Goal: Information Seeking & Learning: Find specific fact

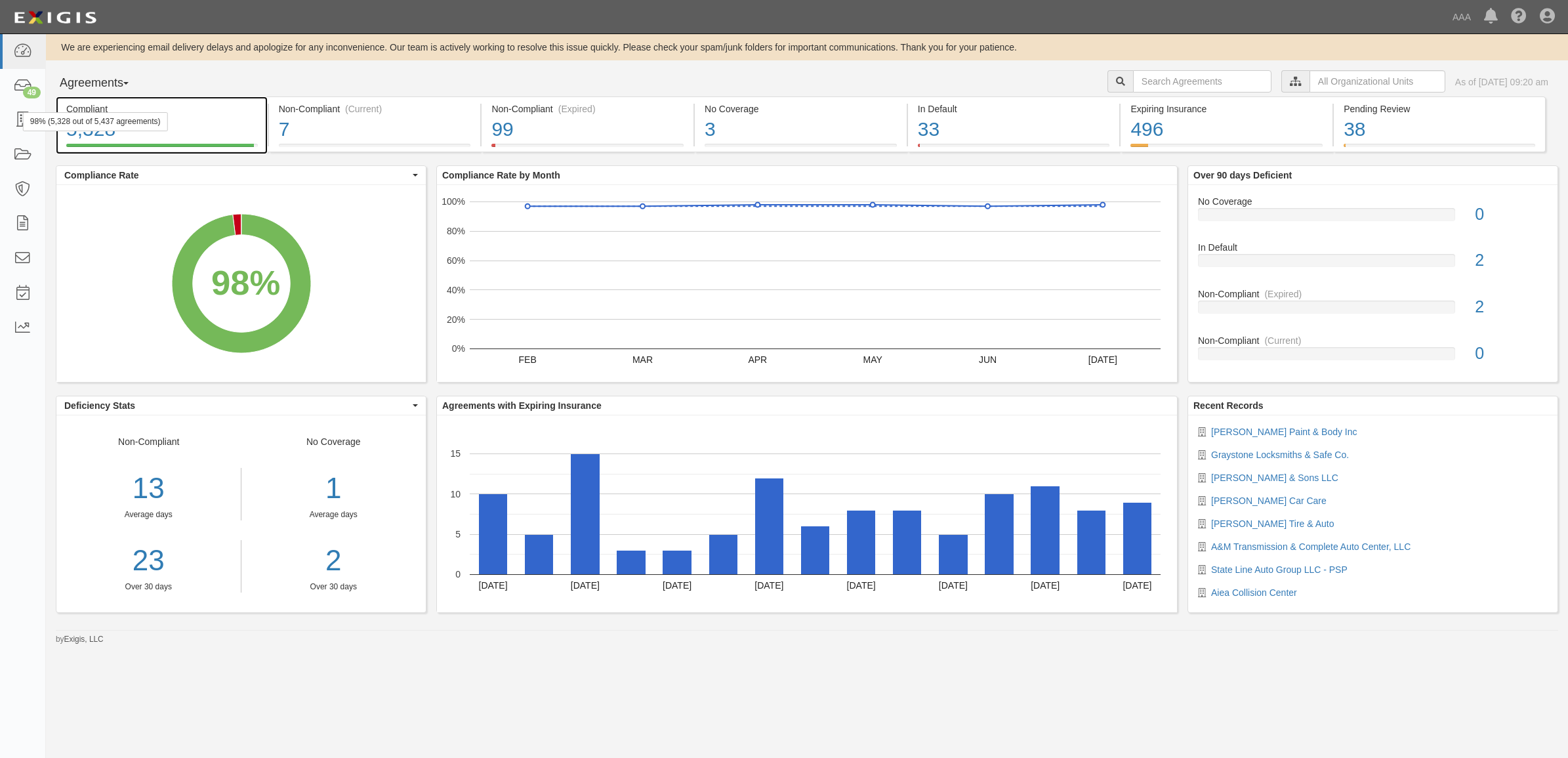
click at [28, 122] on div "98% (5,328 out of 5,437 agreements)" at bounding box center [96, 121] width 145 height 19
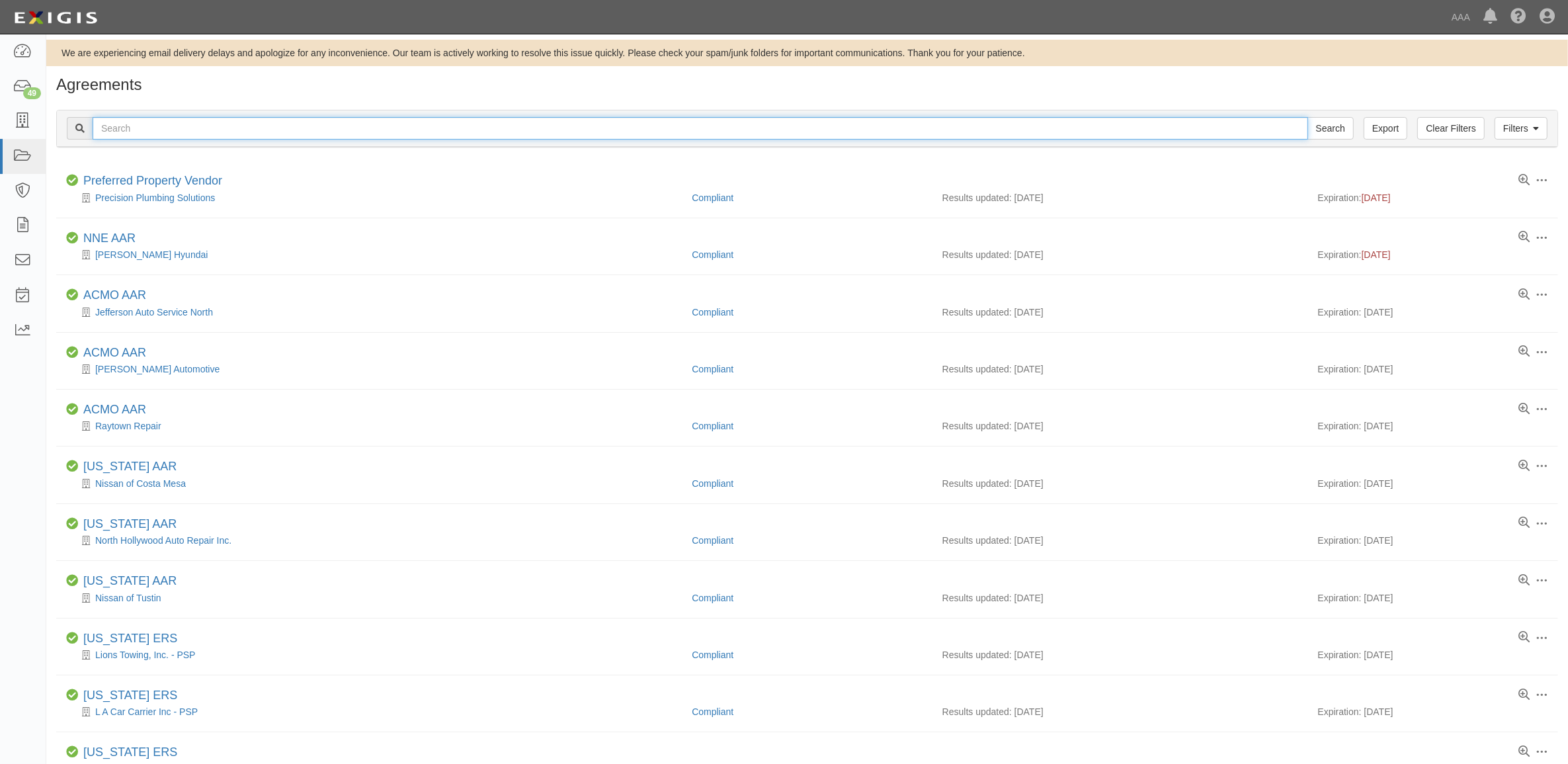
drag, startPoint x: 645, startPoint y: 126, endPoint x: 754, endPoint y: 138, distance: 109.7
click at [645, 126] on input "text" at bounding box center [700, 129] width 1216 height 23
paste input "1227"
type input "1227"
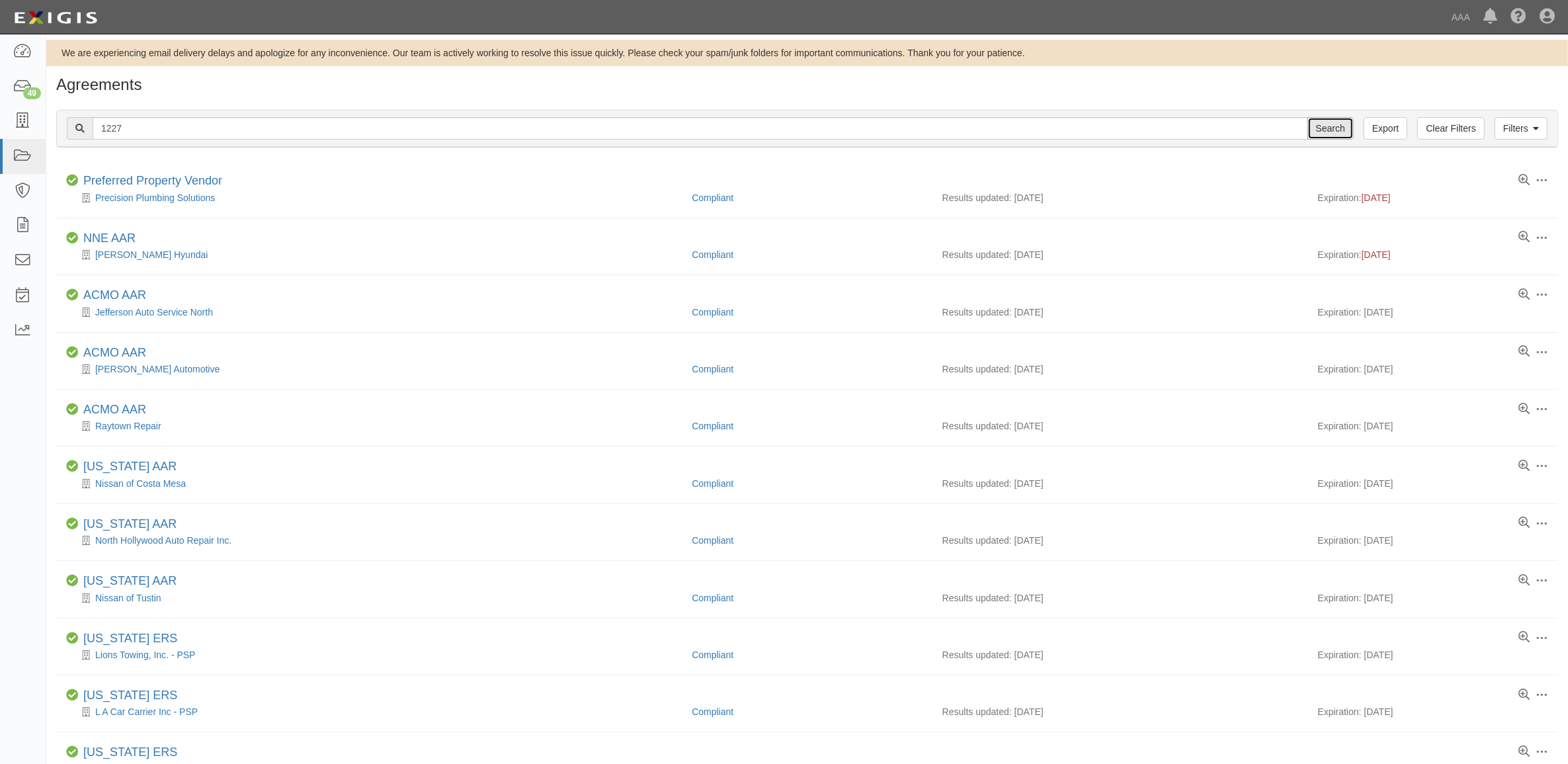
click at [1320, 133] on input "Search" at bounding box center [1330, 129] width 46 height 23
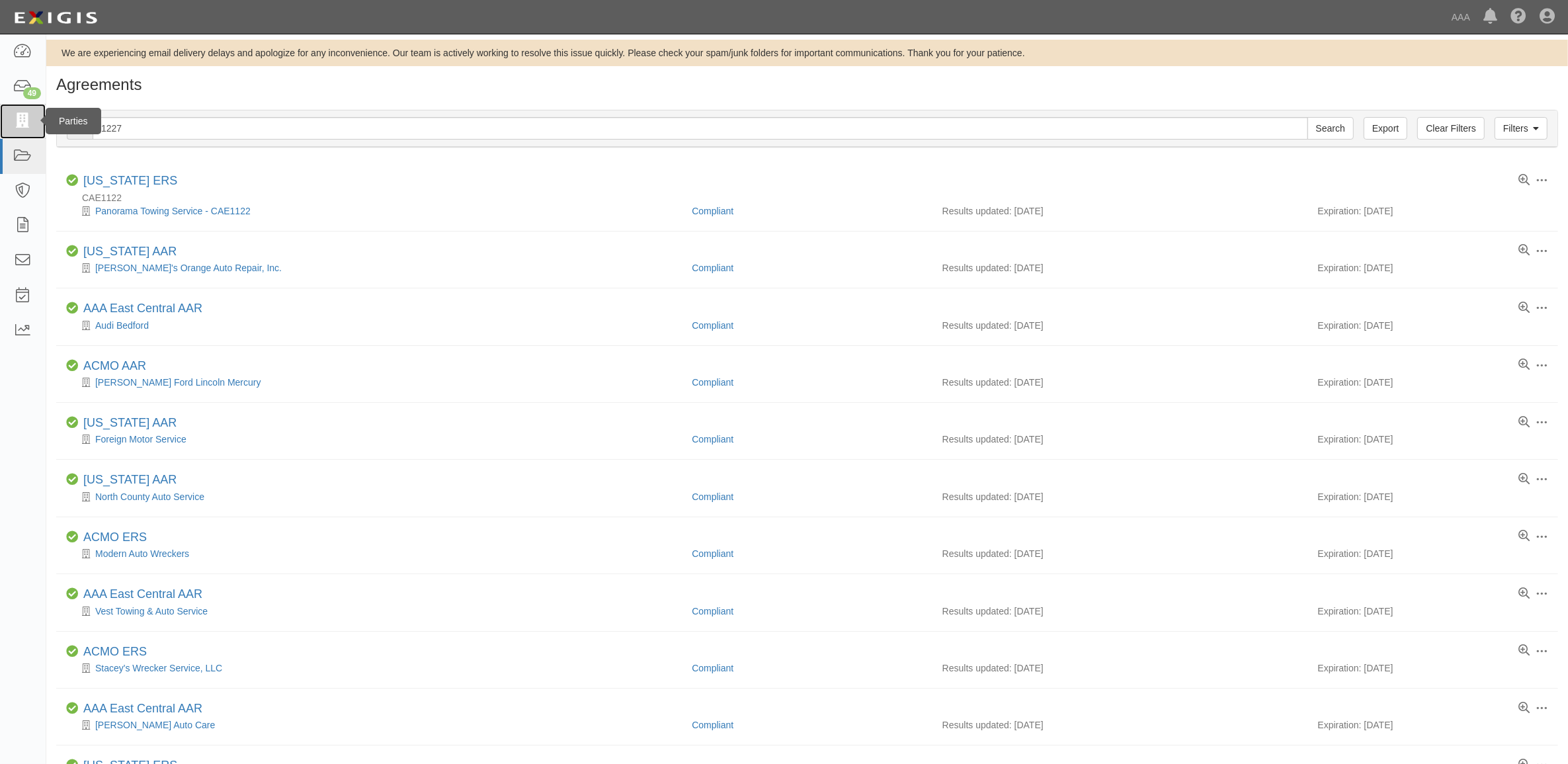
click at [32, 120] on link at bounding box center [23, 121] width 46 height 35
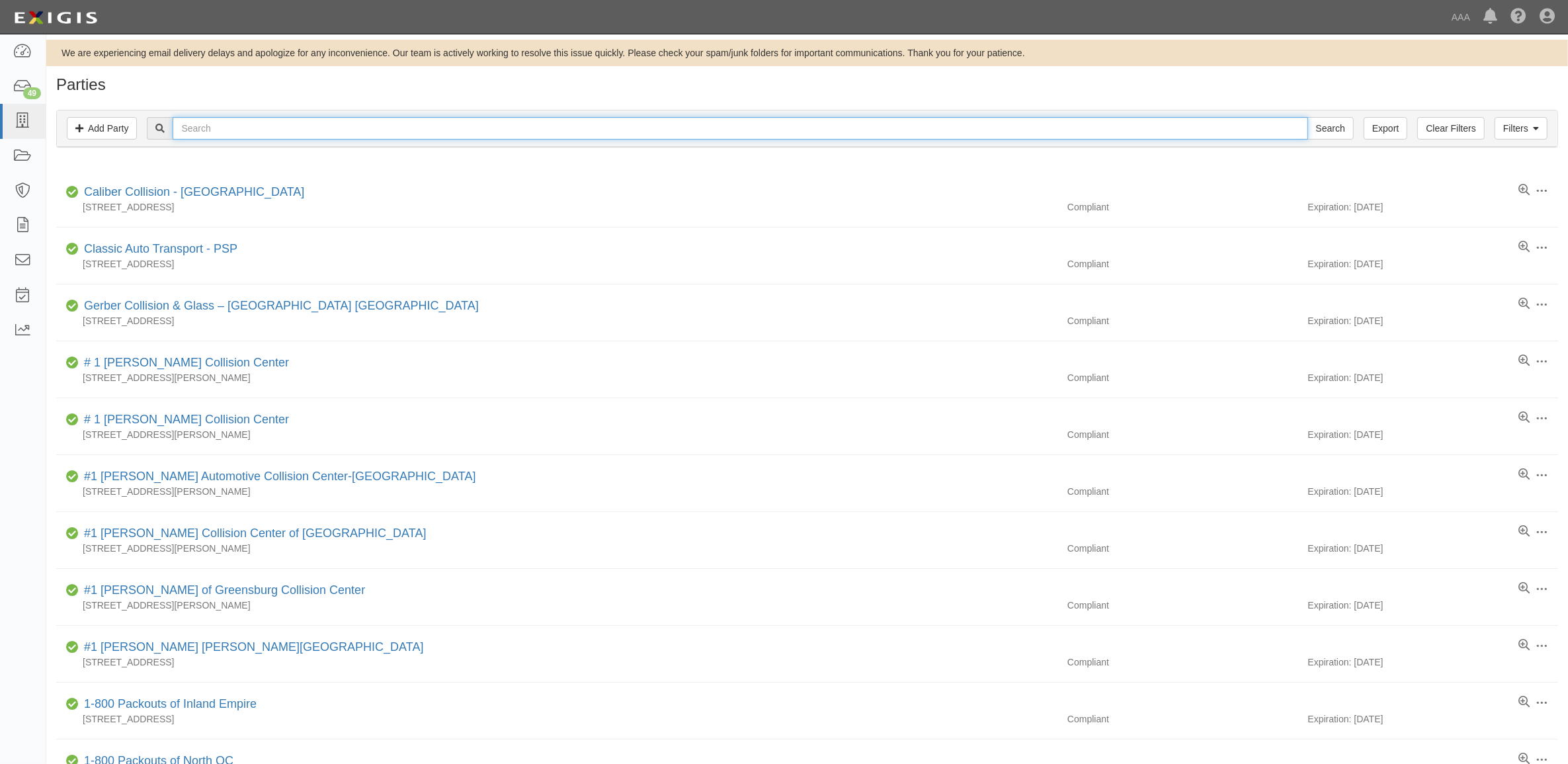
click at [199, 130] on input "text" at bounding box center [740, 129] width 1135 height 23
paste input "1227"
type input "1227"
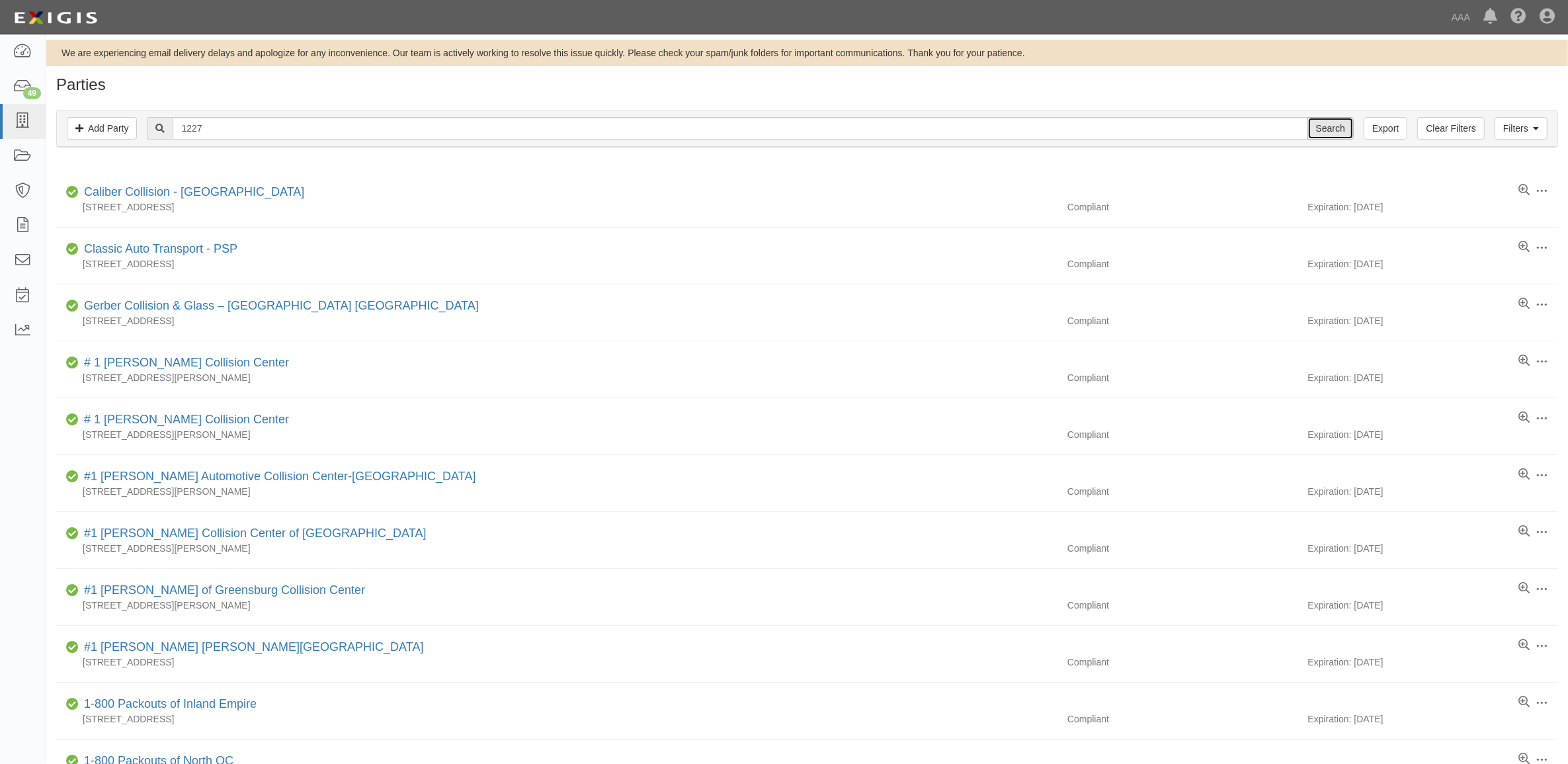
click at [1326, 129] on input "Search" at bounding box center [1330, 129] width 46 height 23
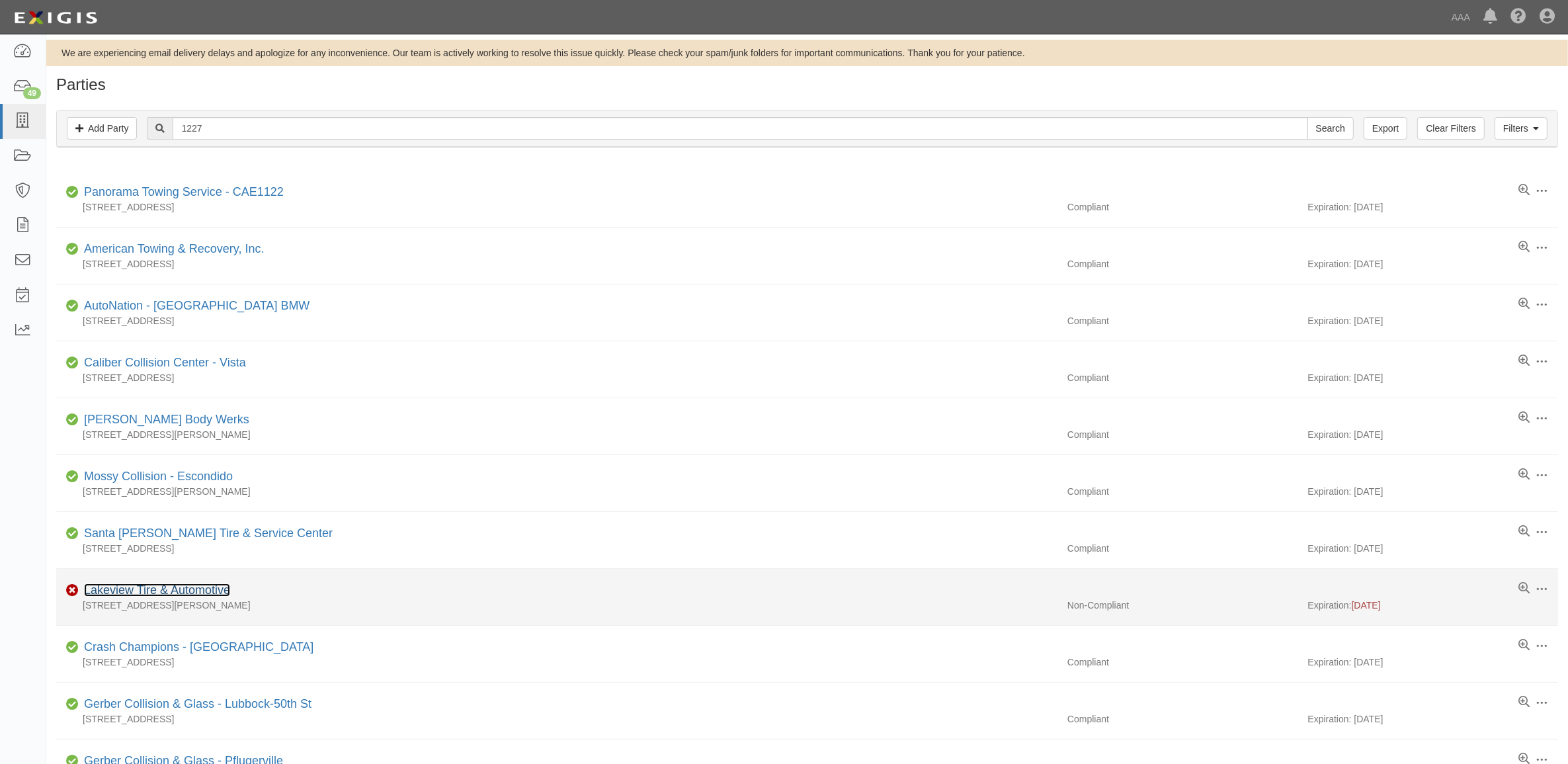
click at [190, 595] on link "Lakeview Tire & Automotive" at bounding box center [157, 590] width 146 height 14
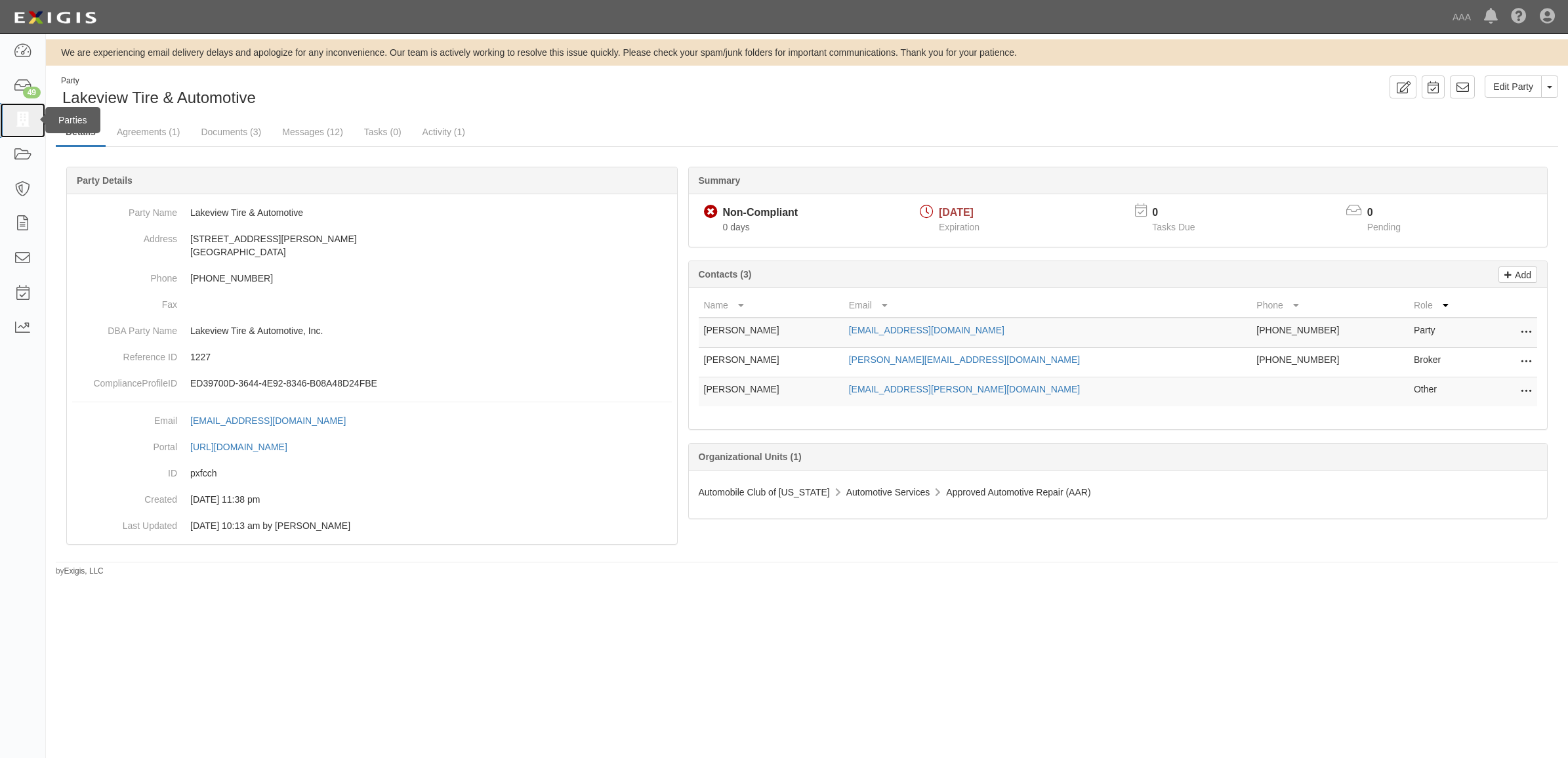
click at [31, 122] on icon at bounding box center [22, 120] width 19 height 15
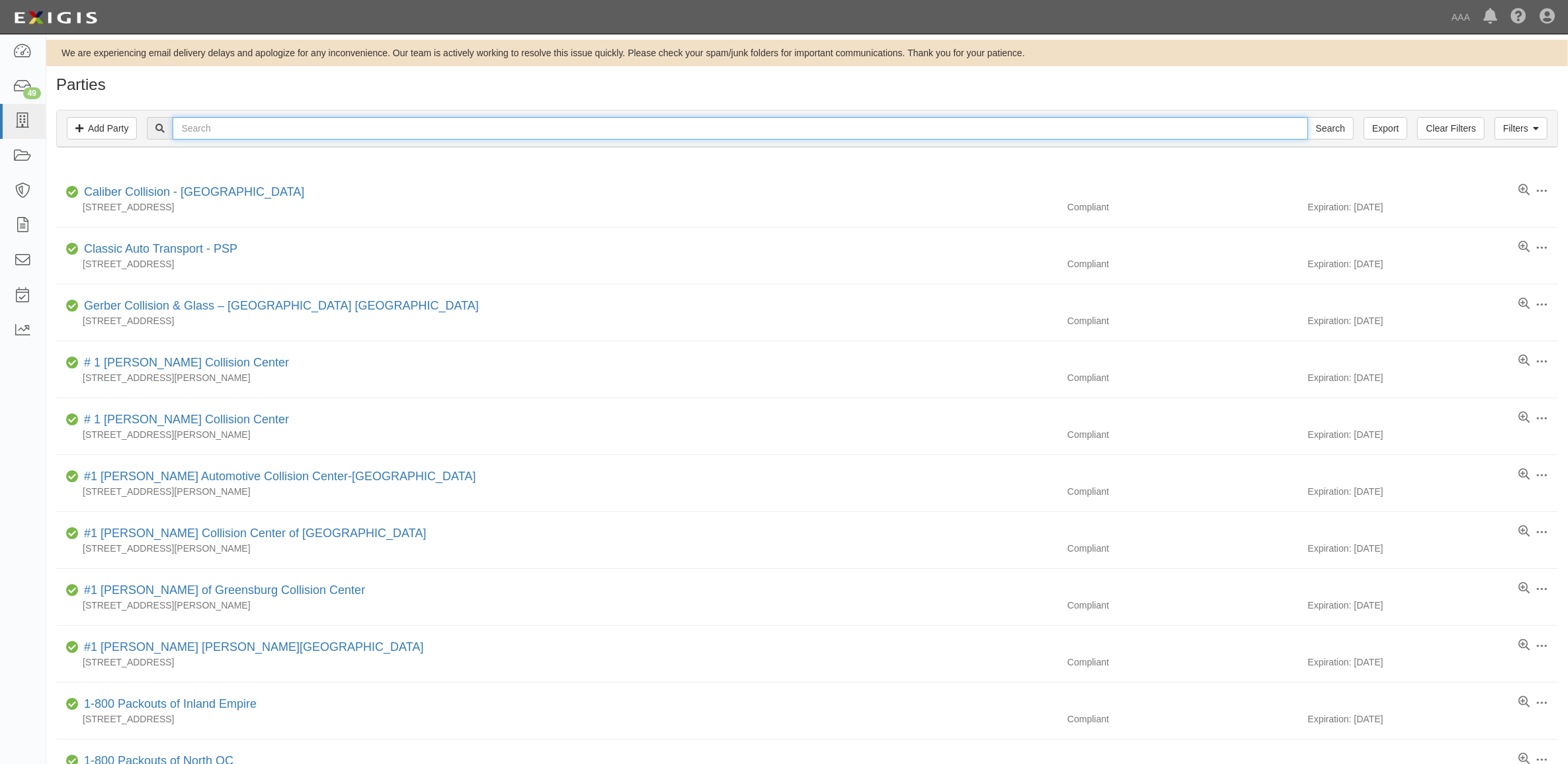
click at [221, 129] on input "text" at bounding box center [740, 129] width 1135 height 23
type input "Procare"
click at [1308, 117] on input "Search" at bounding box center [1330, 129] width 46 height 23
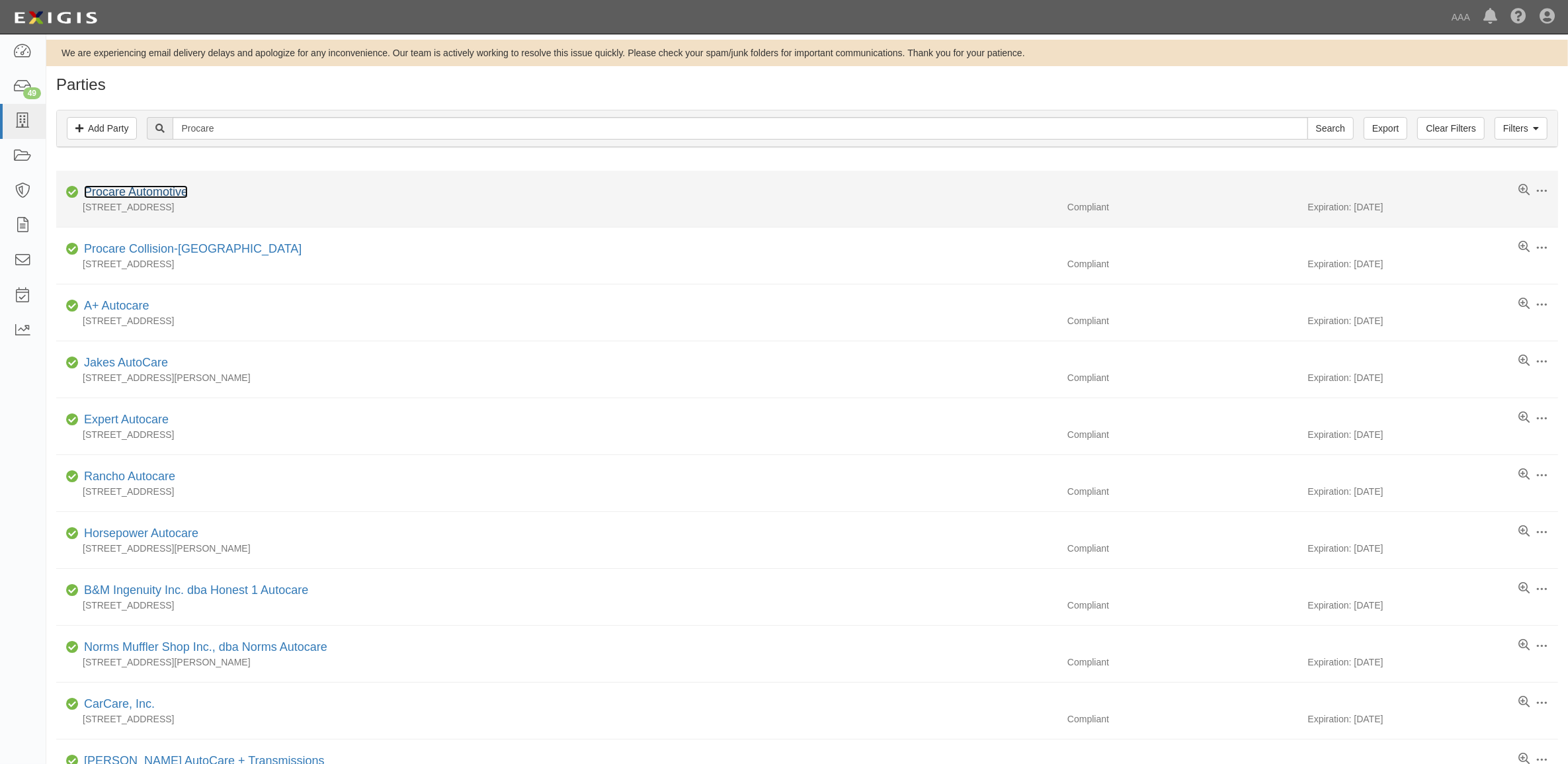
click at [157, 190] on link "Procare Automotive" at bounding box center [136, 192] width 104 height 14
click at [142, 199] on link "Procare Automotive" at bounding box center [136, 192] width 104 height 14
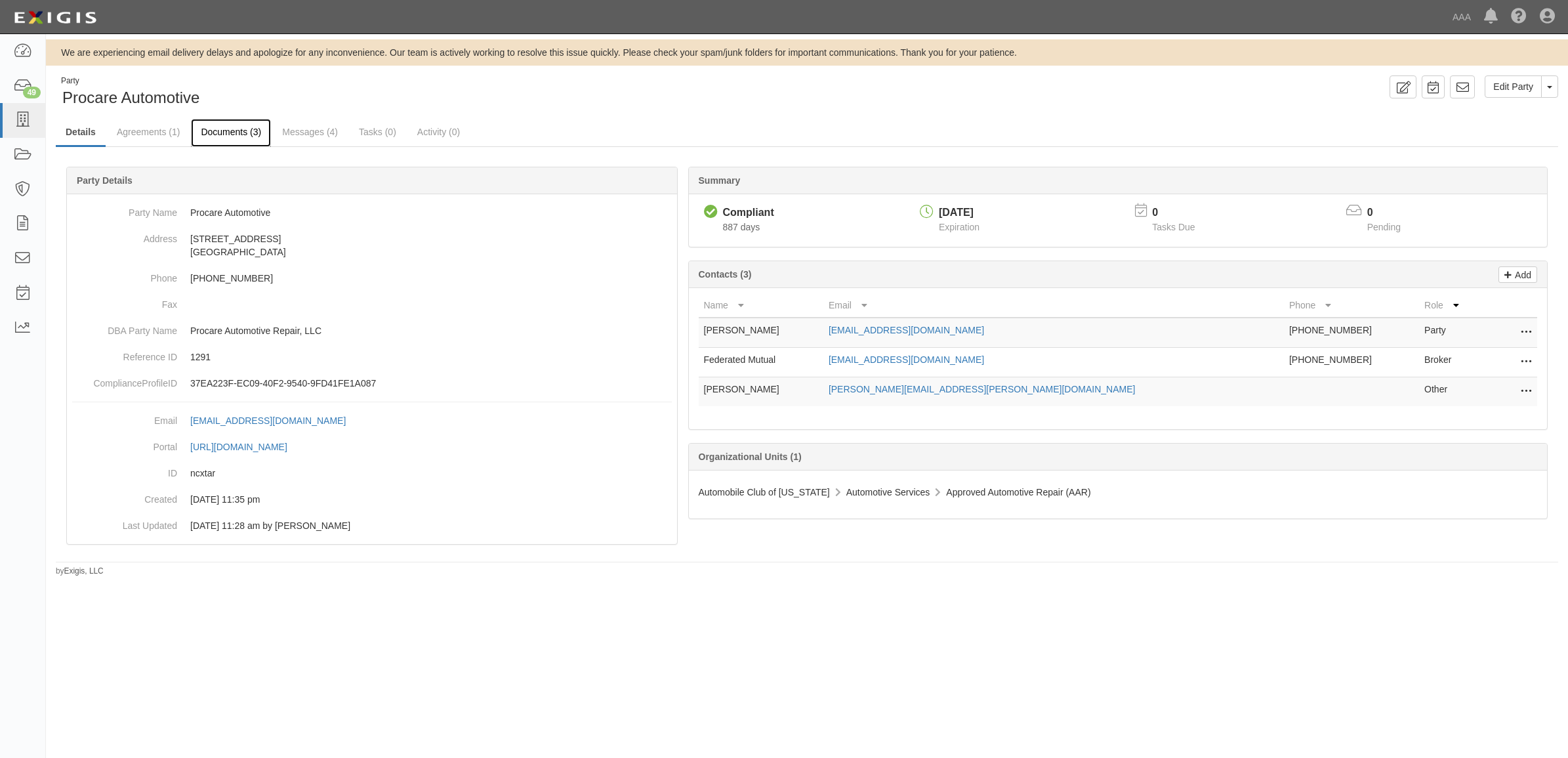
click at [223, 135] on link "Documents (3)" at bounding box center [231, 133] width 80 height 28
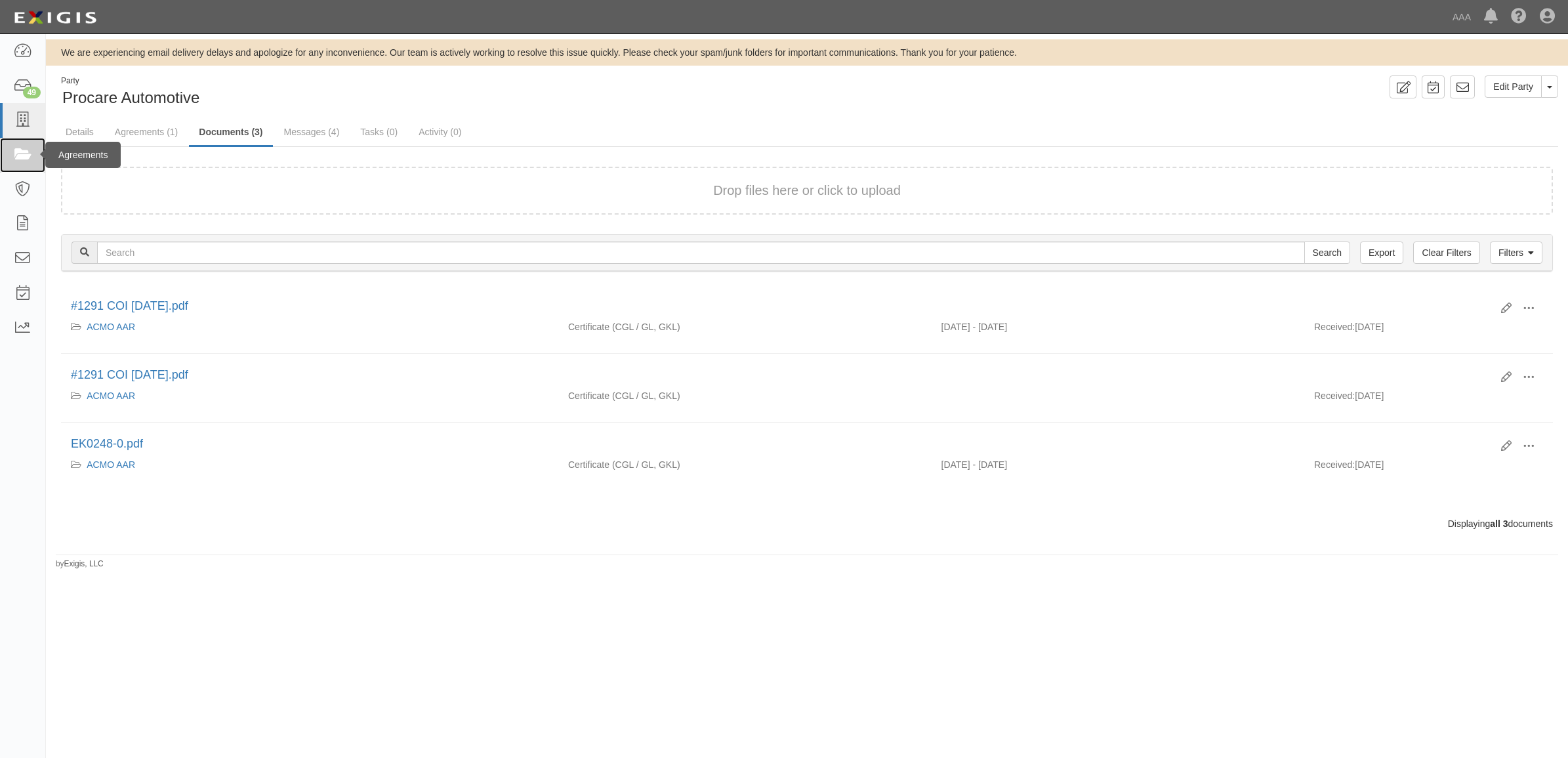
click at [30, 148] on icon at bounding box center [22, 155] width 19 height 15
click at [171, 133] on link "Agreements (1)" at bounding box center [146, 133] width 83 height 28
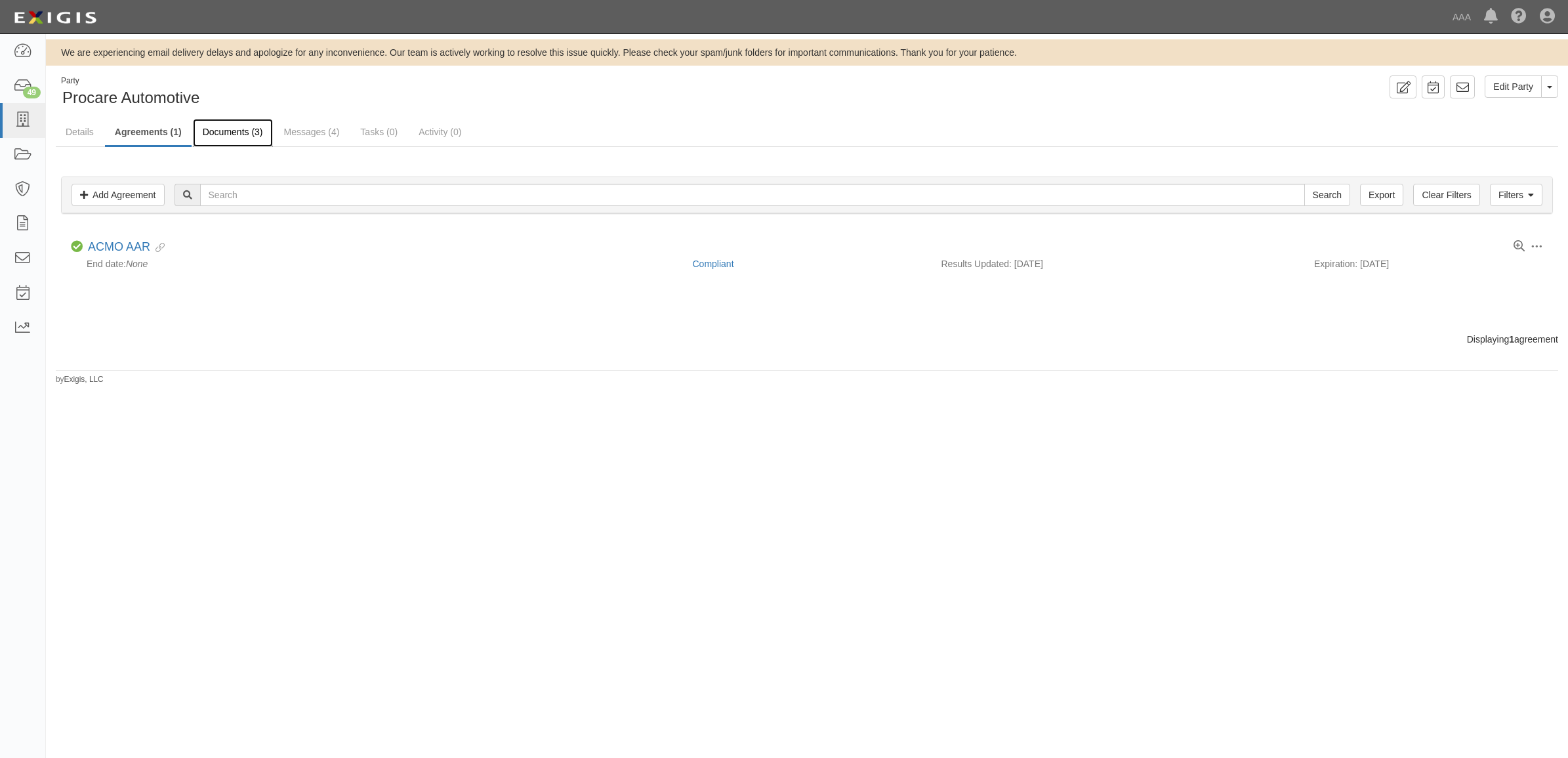
click at [231, 131] on link "Documents (3)" at bounding box center [232, 133] width 80 height 28
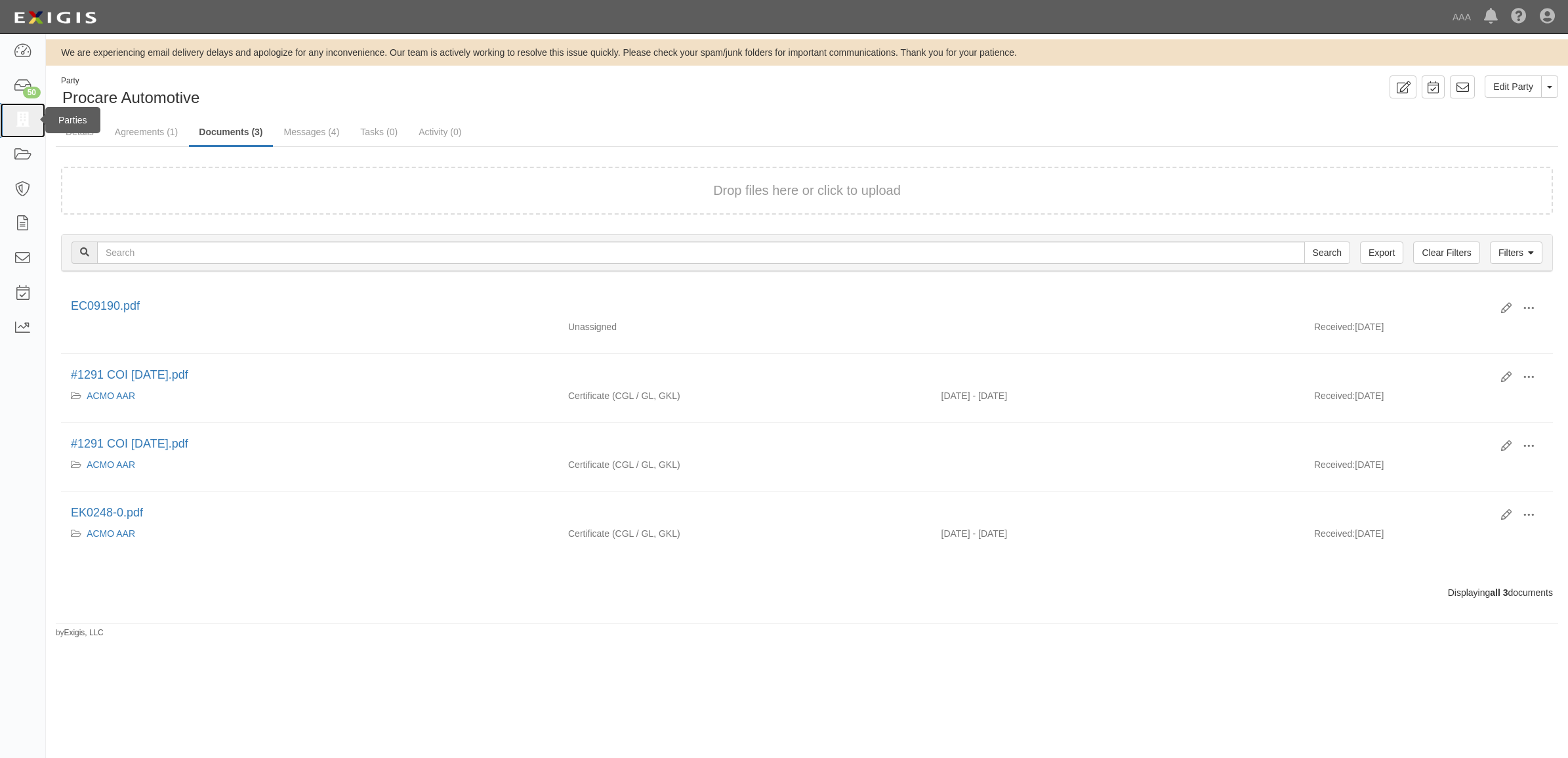
click at [30, 111] on link at bounding box center [22, 120] width 46 height 35
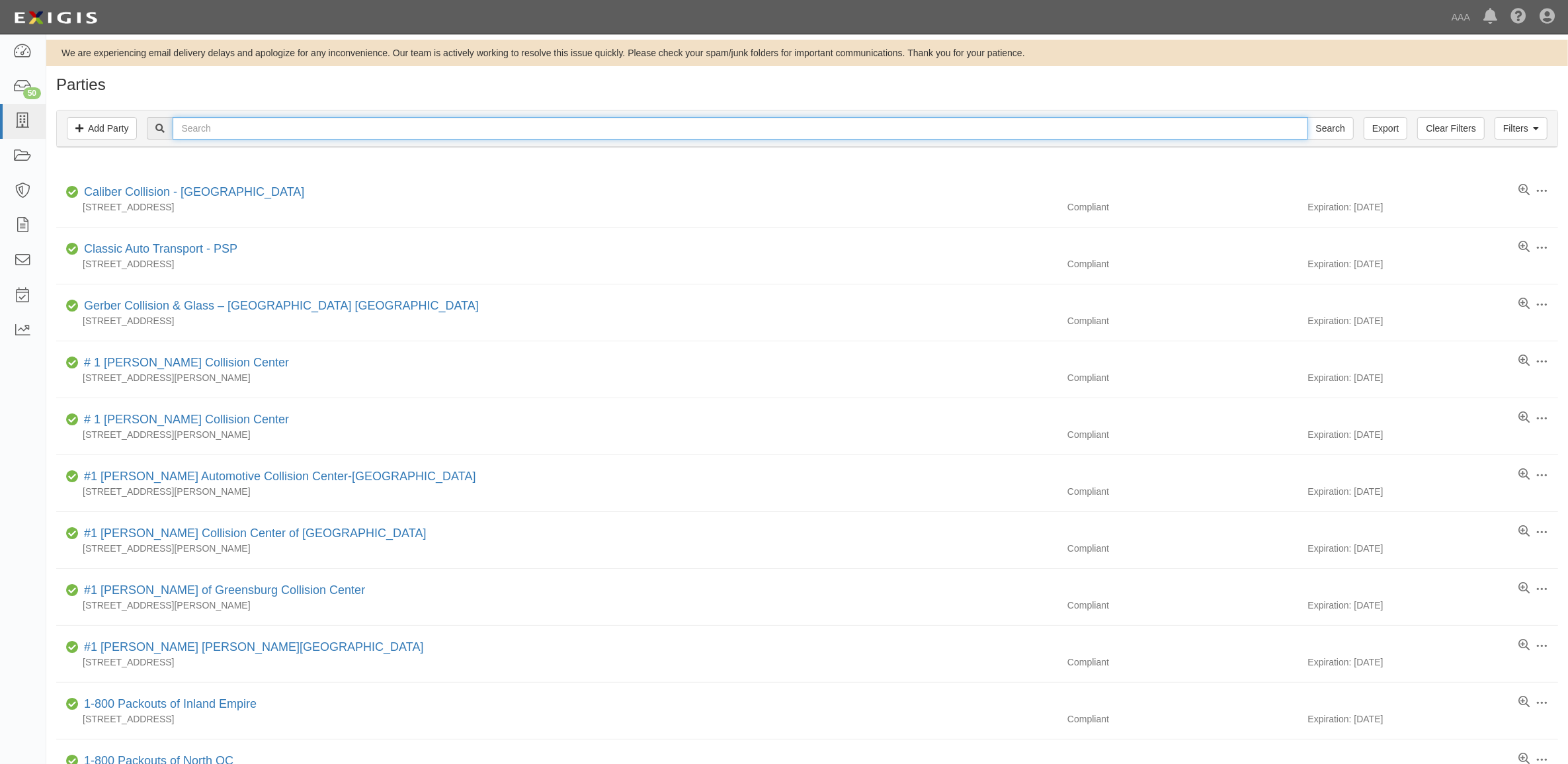
click at [212, 127] on input "text" at bounding box center [740, 129] width 1135 height 23
type input "353856"
click at [1308, 117] on input "Search" at bounding box center [1330, 129] width 46 height 23
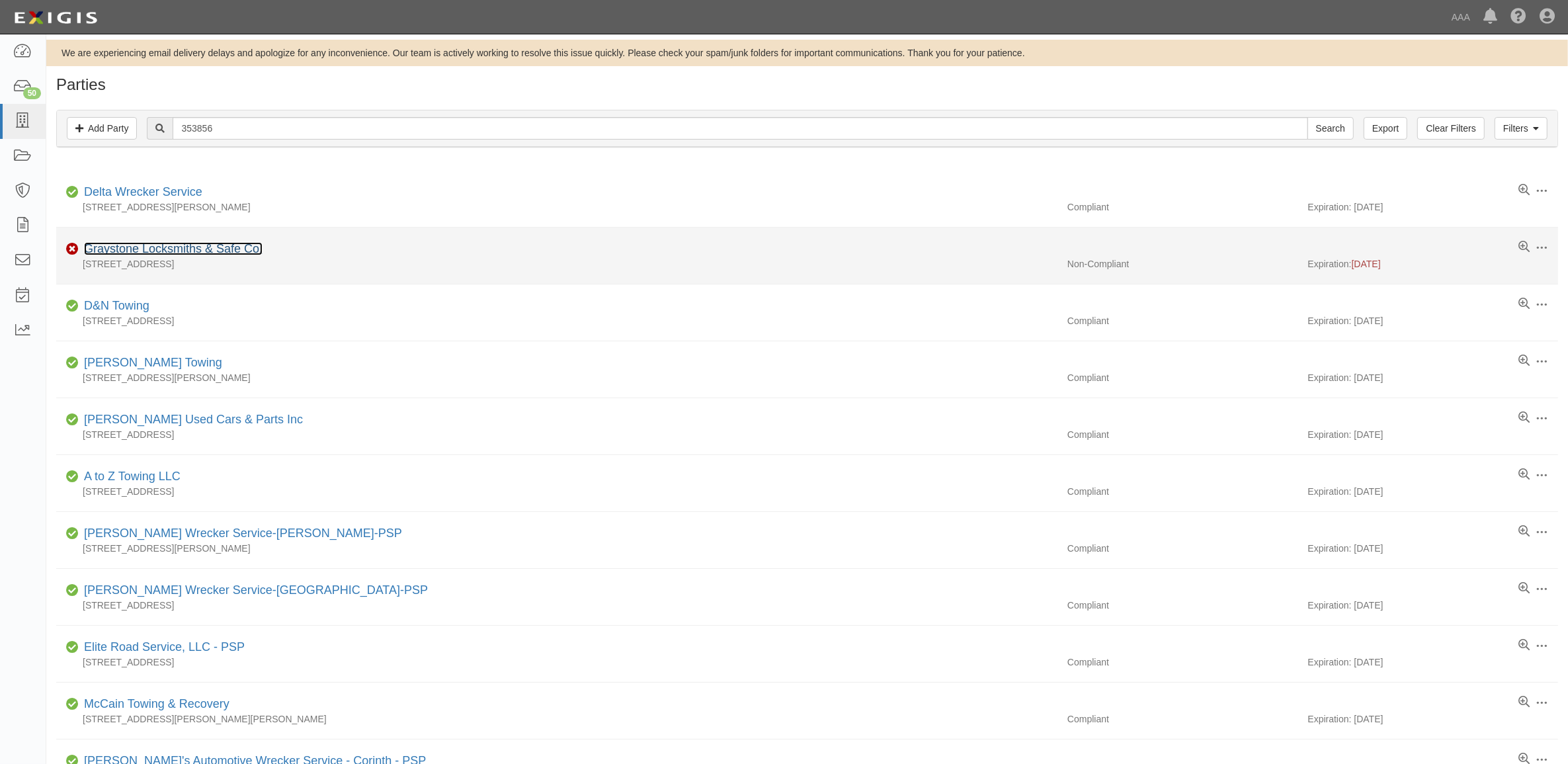
click at [159, 255] on link "Graystone Locksmiths & Safe Co." at bounding box center [173, 249] width 178 height 14
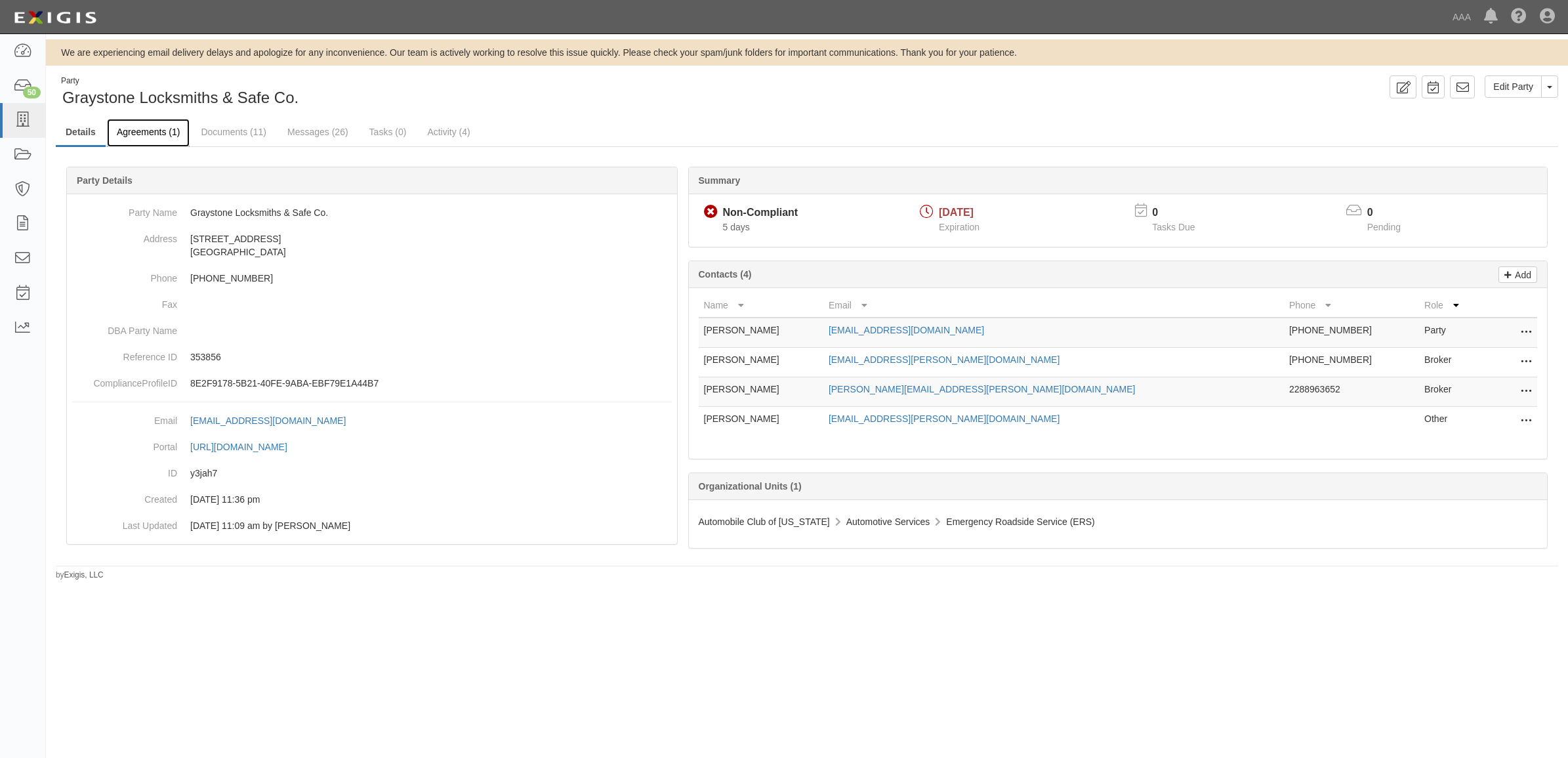
click at [167, 136] on link "Agreements (1)" at bounding box center [148, 133] width 83 height 28
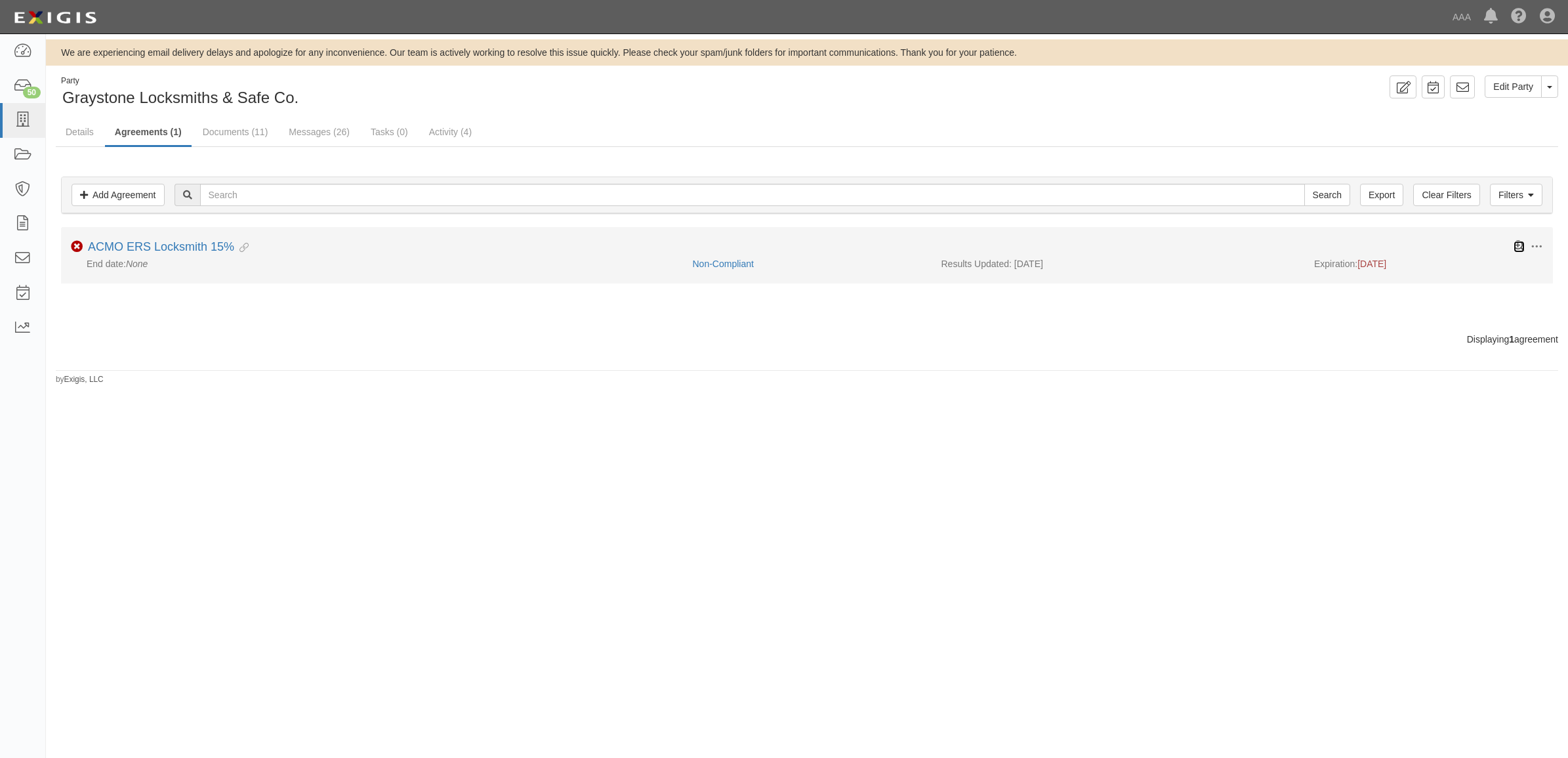
click at [1513, 246] on icon at bounding box center [1519, 246] width 11 height 11
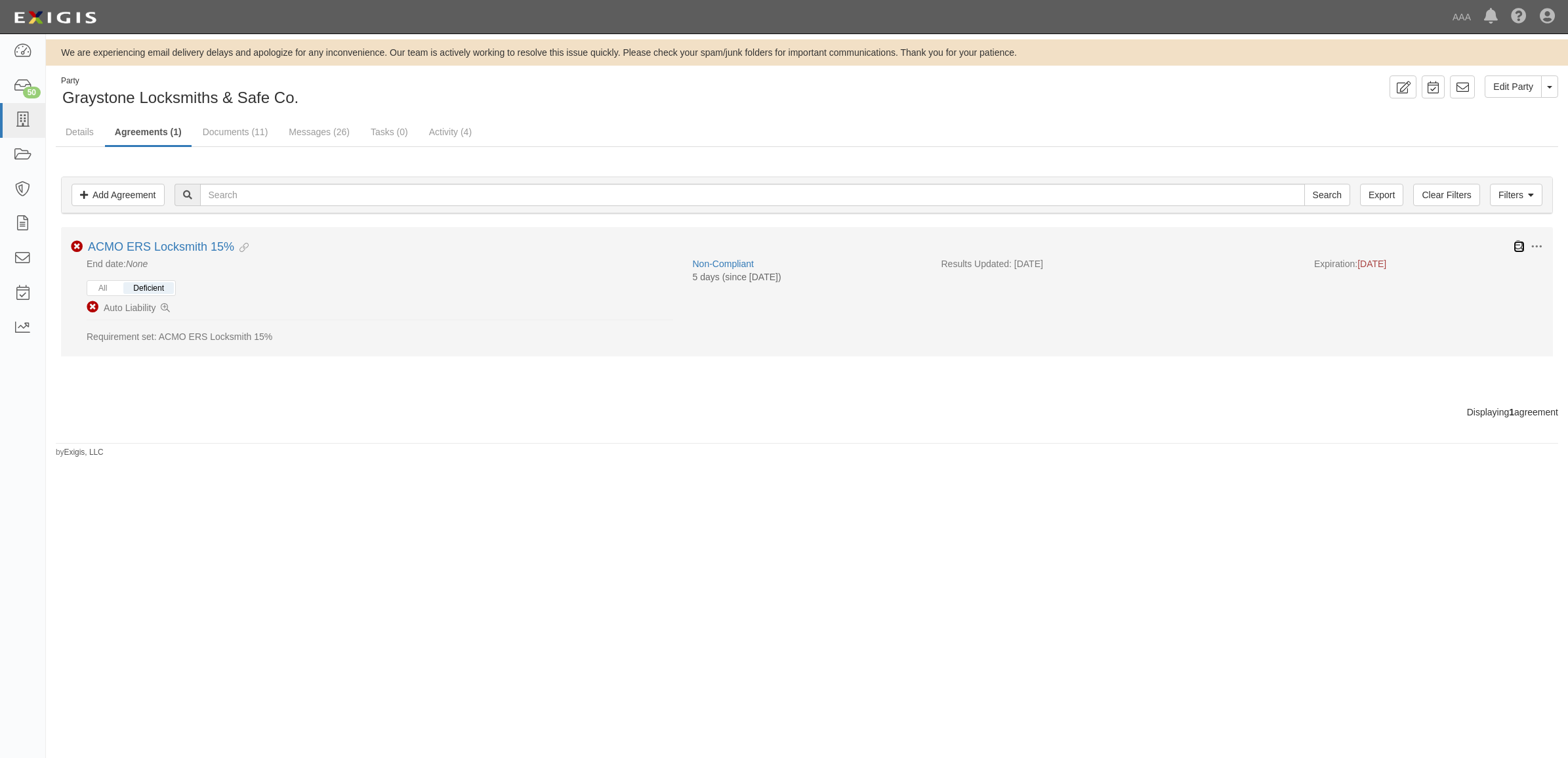
click at [1513, 246] on icon at bounding box center [1519, 246] width 11 height 11
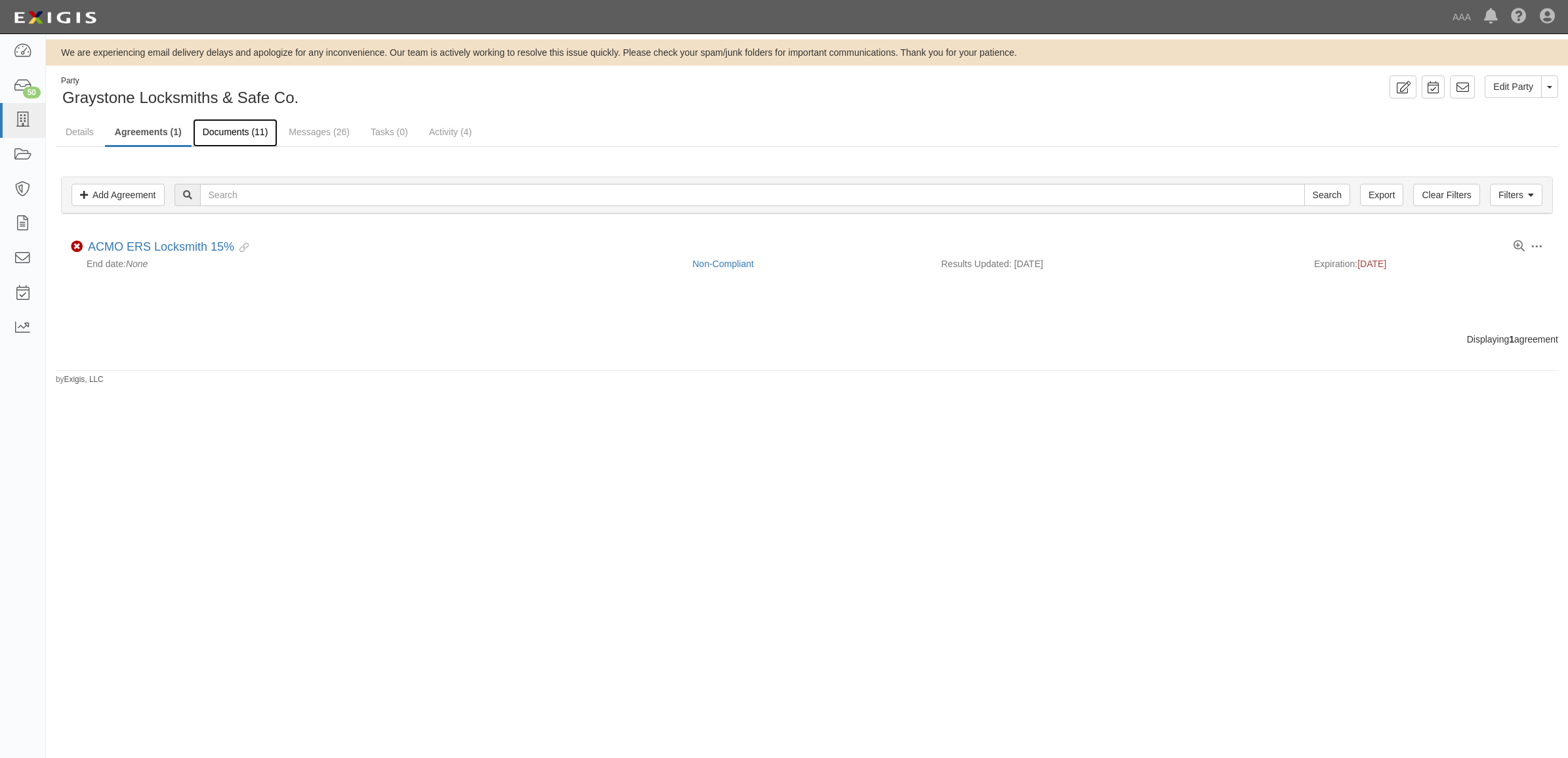
click at [246, 137] on link "Documents (11)" at bounding box center [235, 133] width 85 height 28
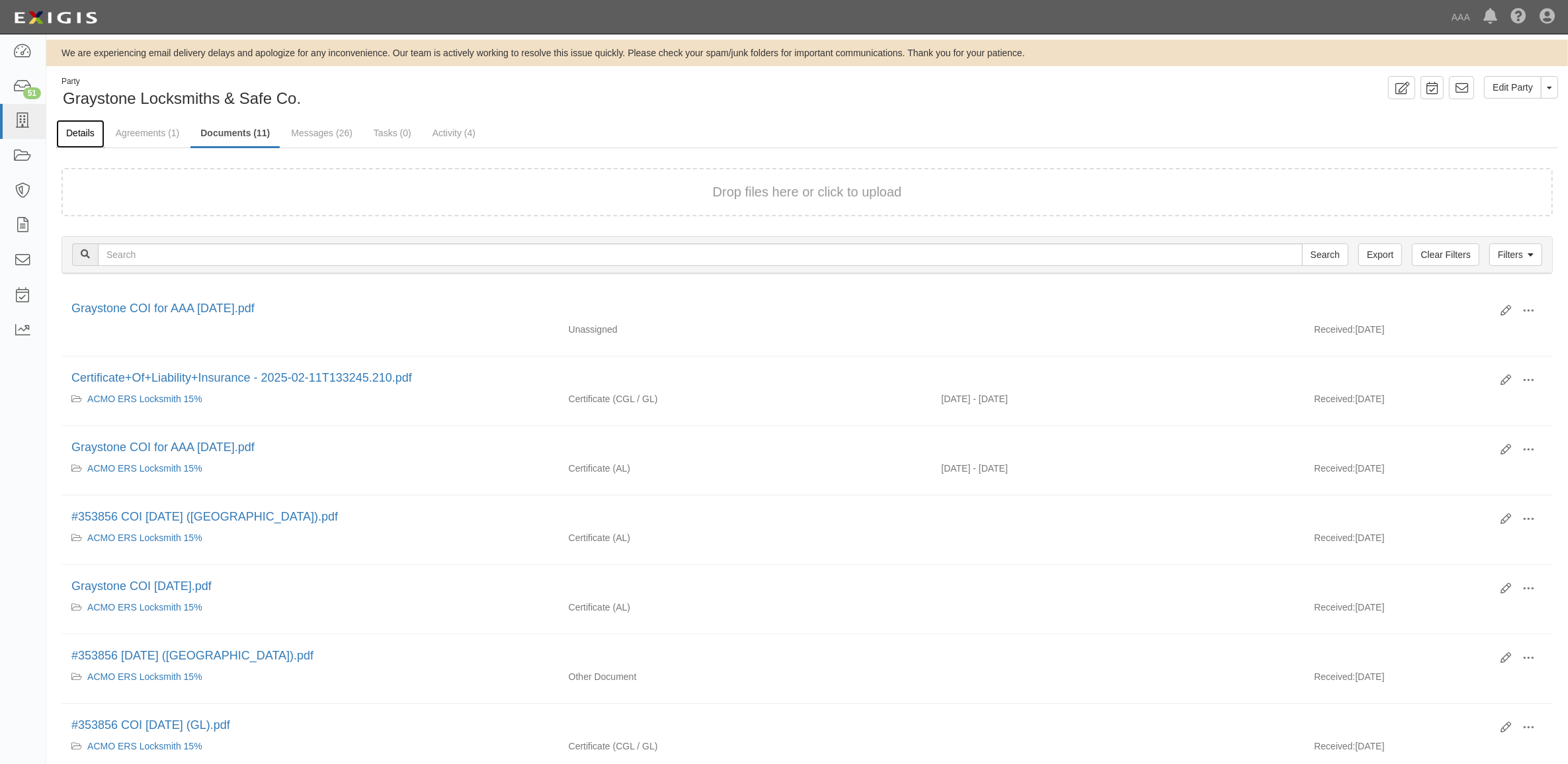
click at [90, 132] on link "Details" at bounding box center [81, 134] width 48 height 29
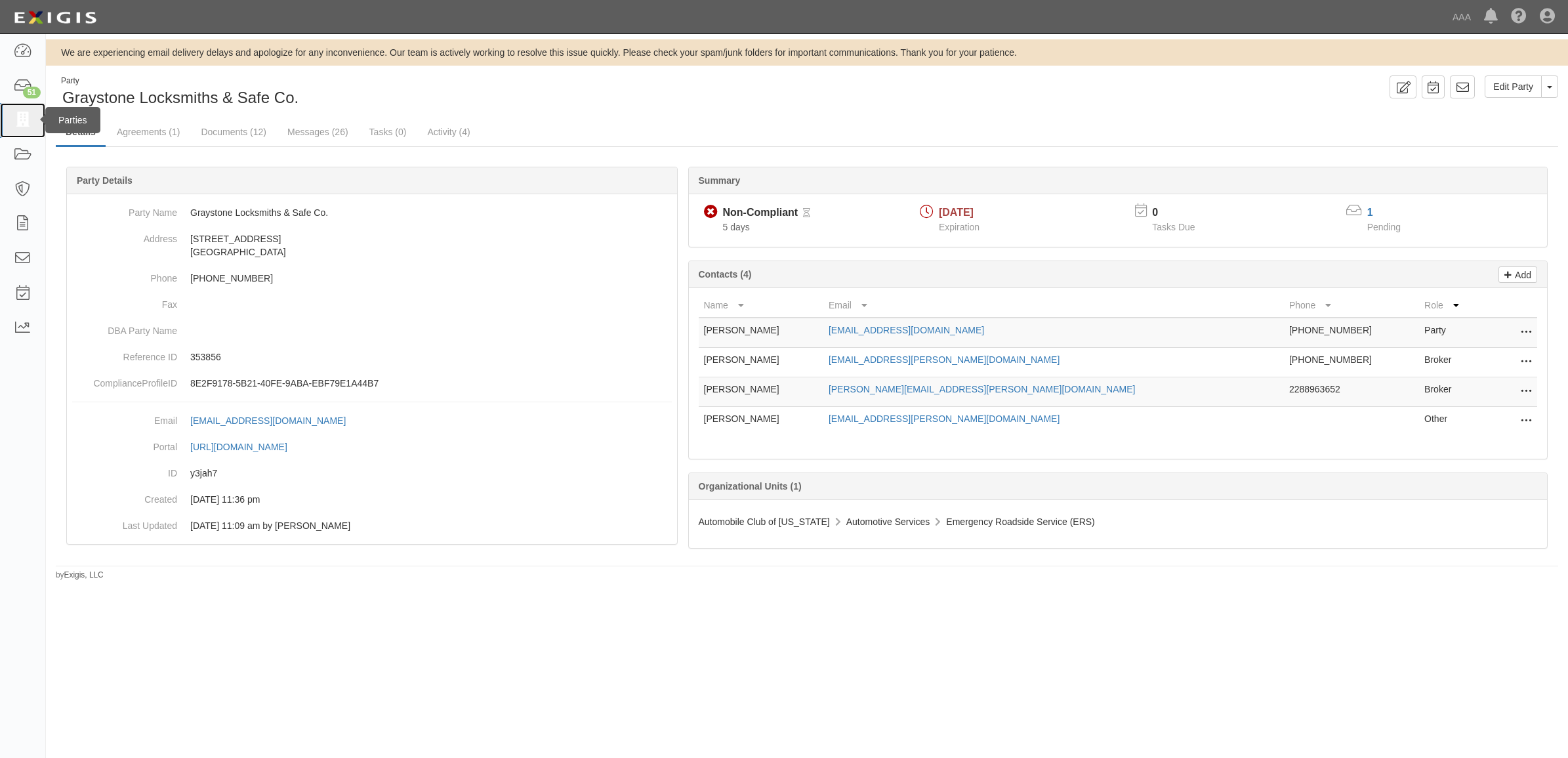
click at [20, 117] on icon at bounding box center [22, 120] width 19 height 15
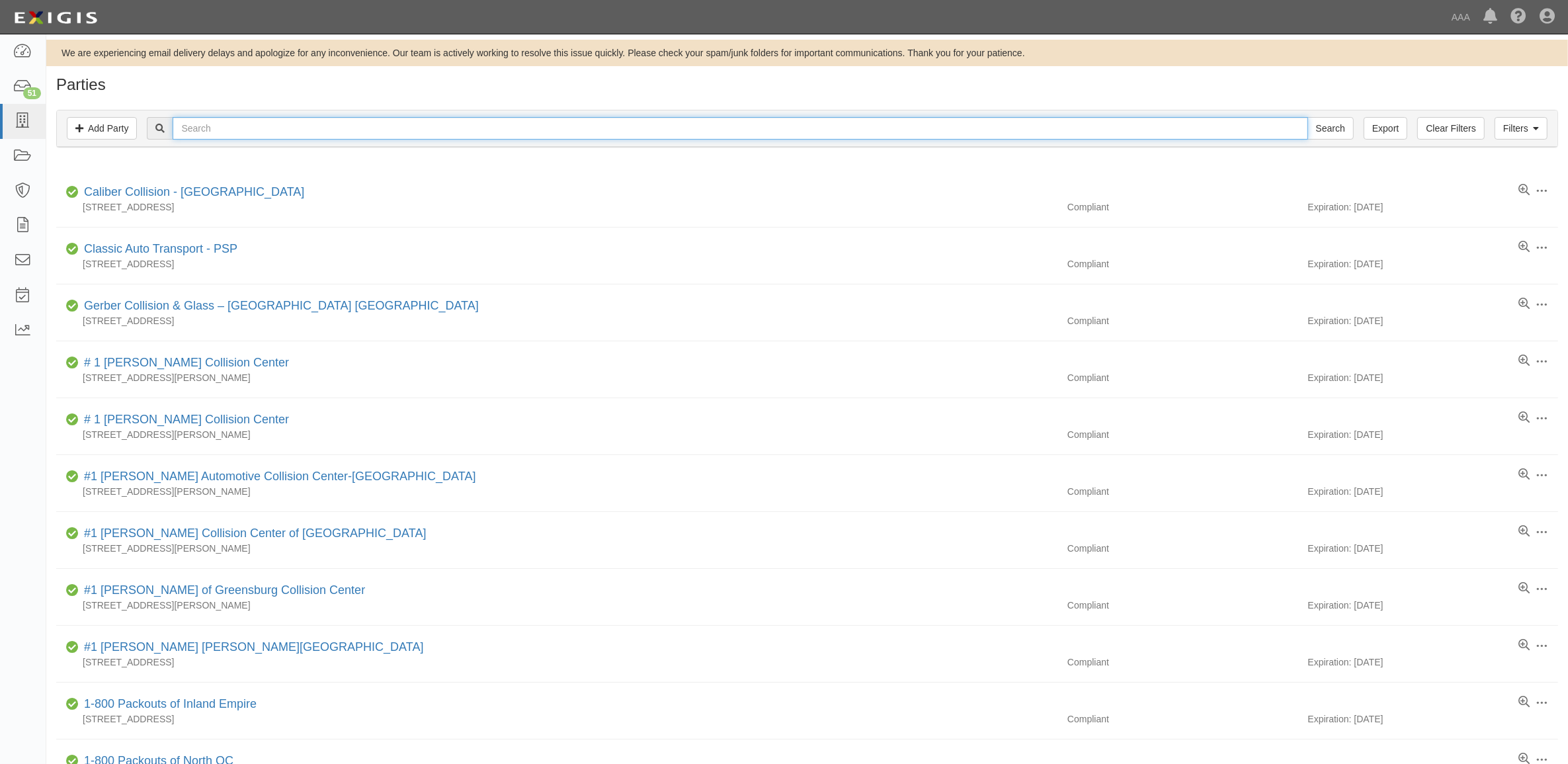
click at [242, 117] on input "text" at bounding box center [740, 129] width 1135 height 23
type input "[PERSON_NAME]"
click at [1308, 117] on input "Search" at bounding box center [1330, 129] width 46 height 23
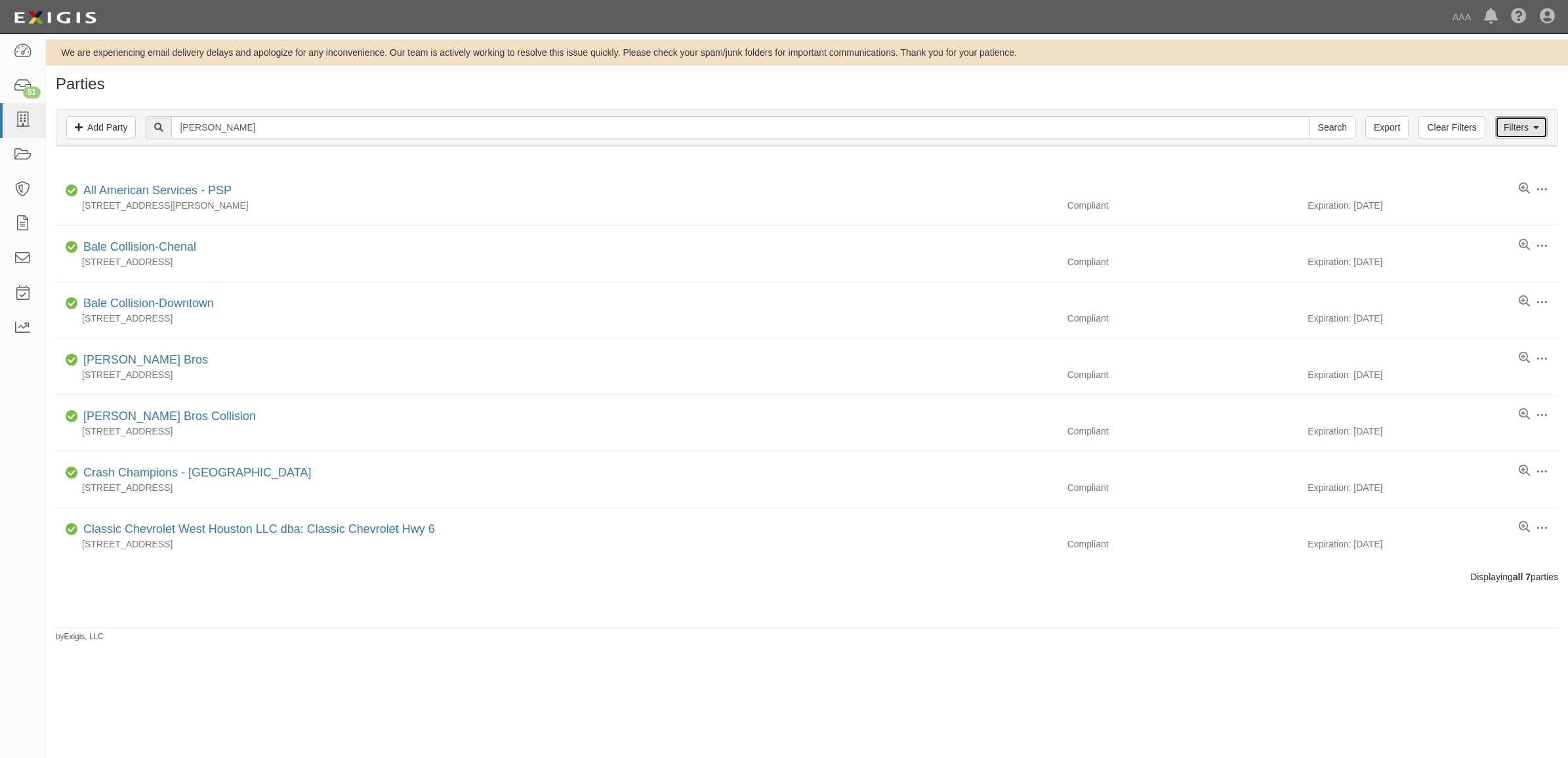
click at [1511, 122] on link "Filters" at bounding box center [1521, 128] width 52 height 22
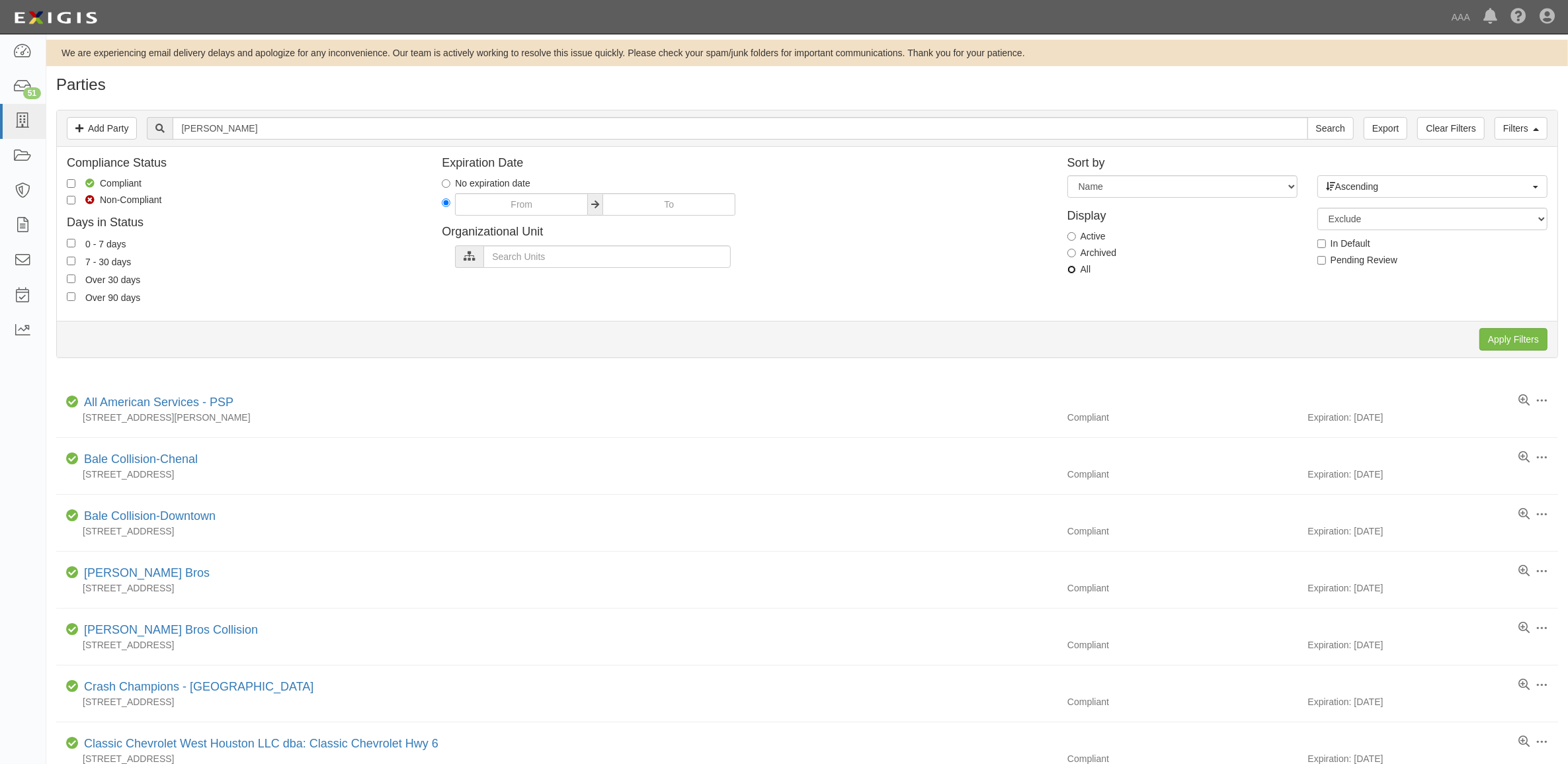
click at [1068, 269] on input "All" at bounding box center [1071, 269] width 8 height 8
radio input "true"
click at [1486, 330] on input "Apply Filters" at bounding box center [1513, 339] width 68 height 23
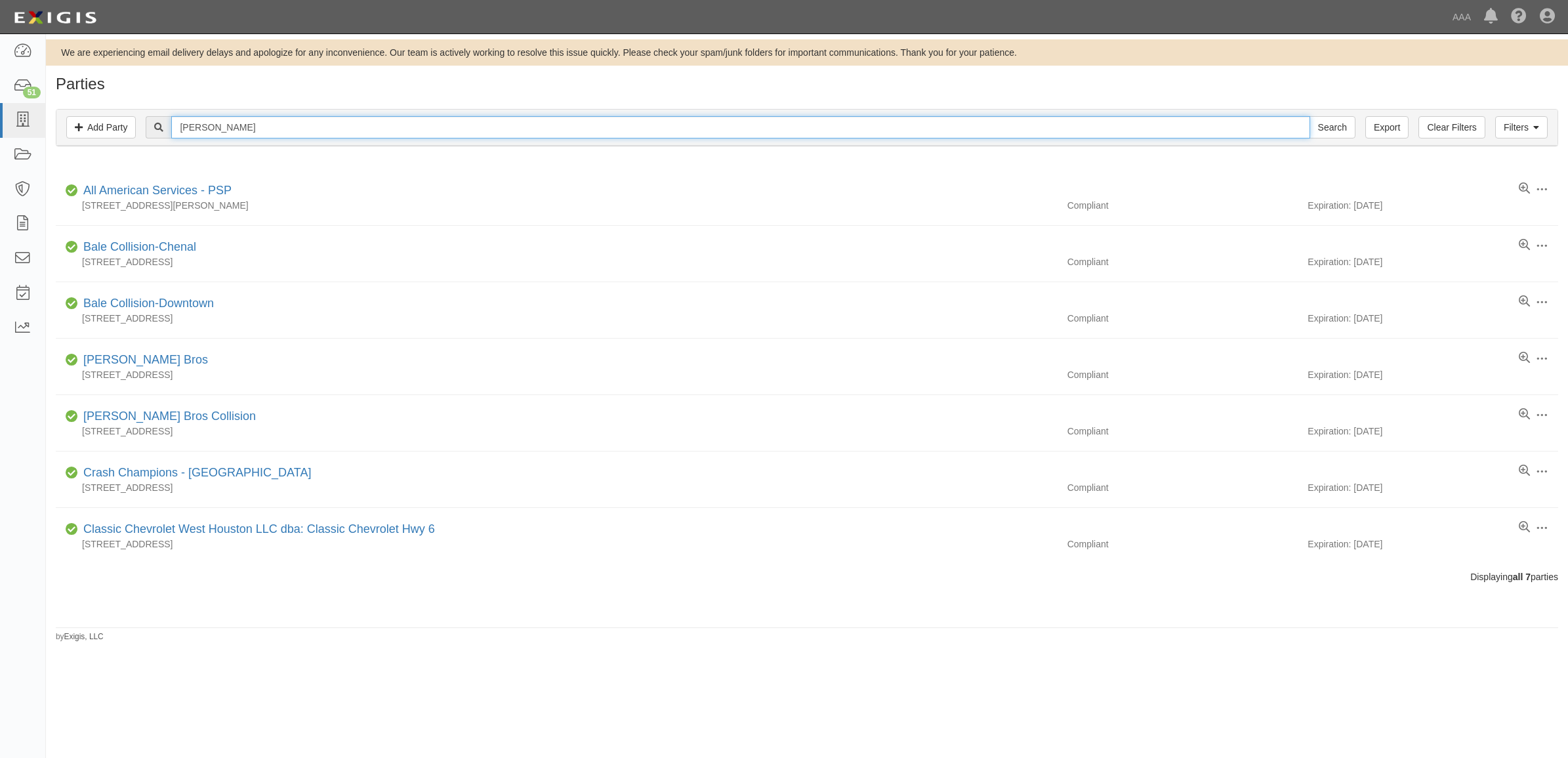
click at [219, 131] on input "Rick Ball" at bounding box center [740, 128] width 1138 height 22
type input "366512"
click at [1310, 117] on input "Search" at bounding box center [1332, 128] width 46 height 22
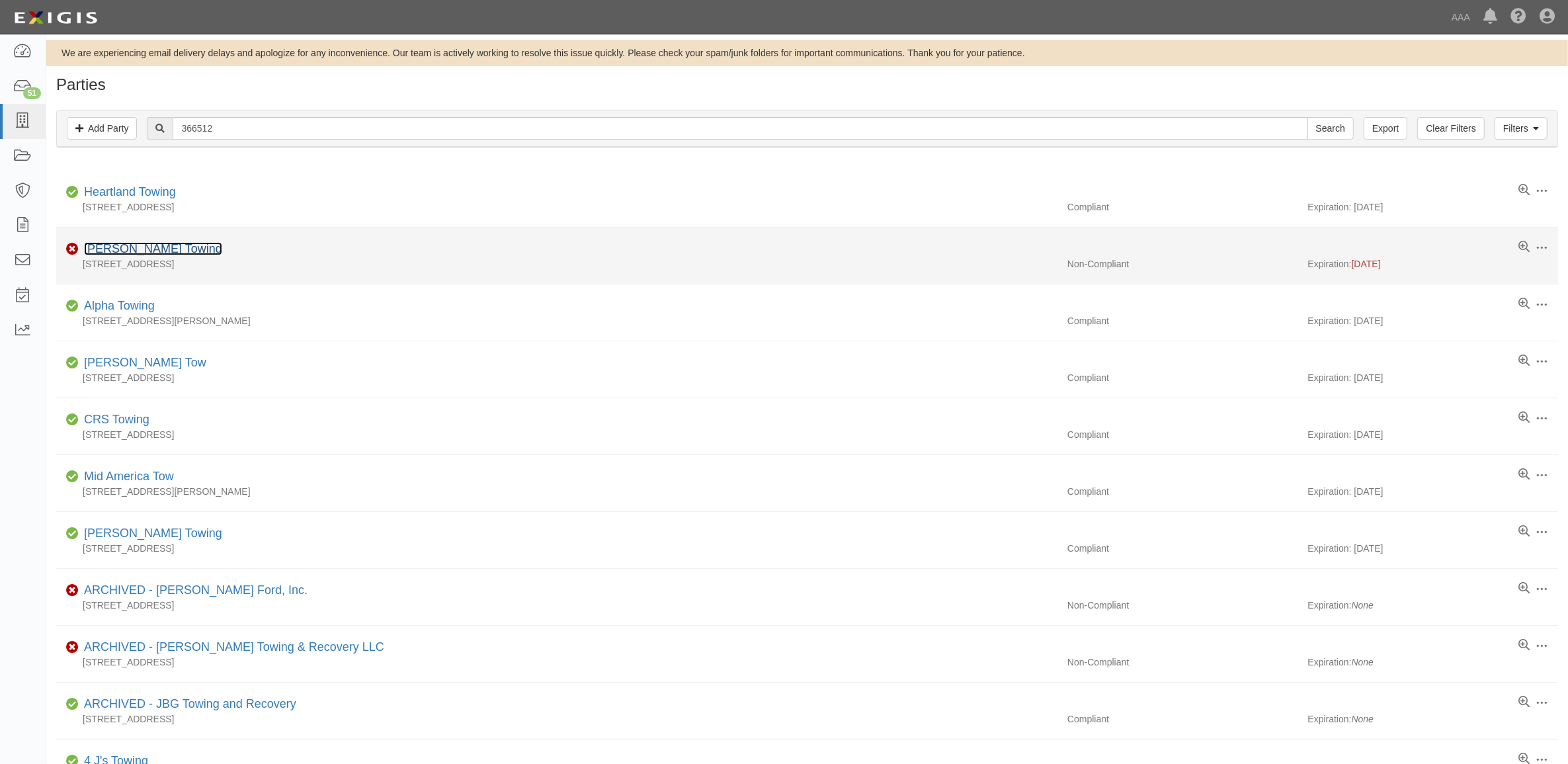
click at [145, 250] on link "[PERSON_NAME] Towing" at bounding box center [154, 249] width 139 height 14
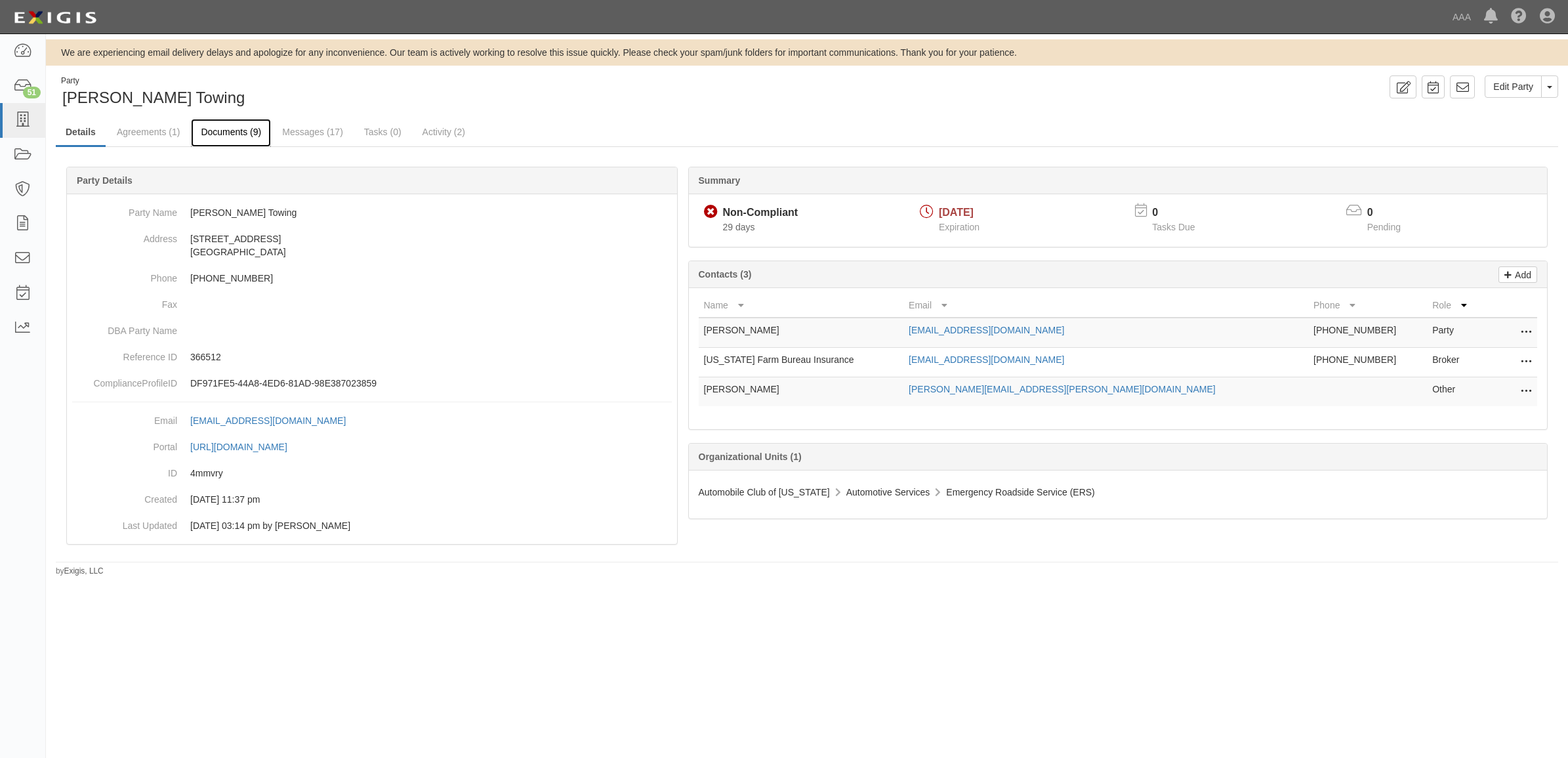
click at [234, 127] on link "Documents (9)" at bounding box center [231, 133] width 80 height 28
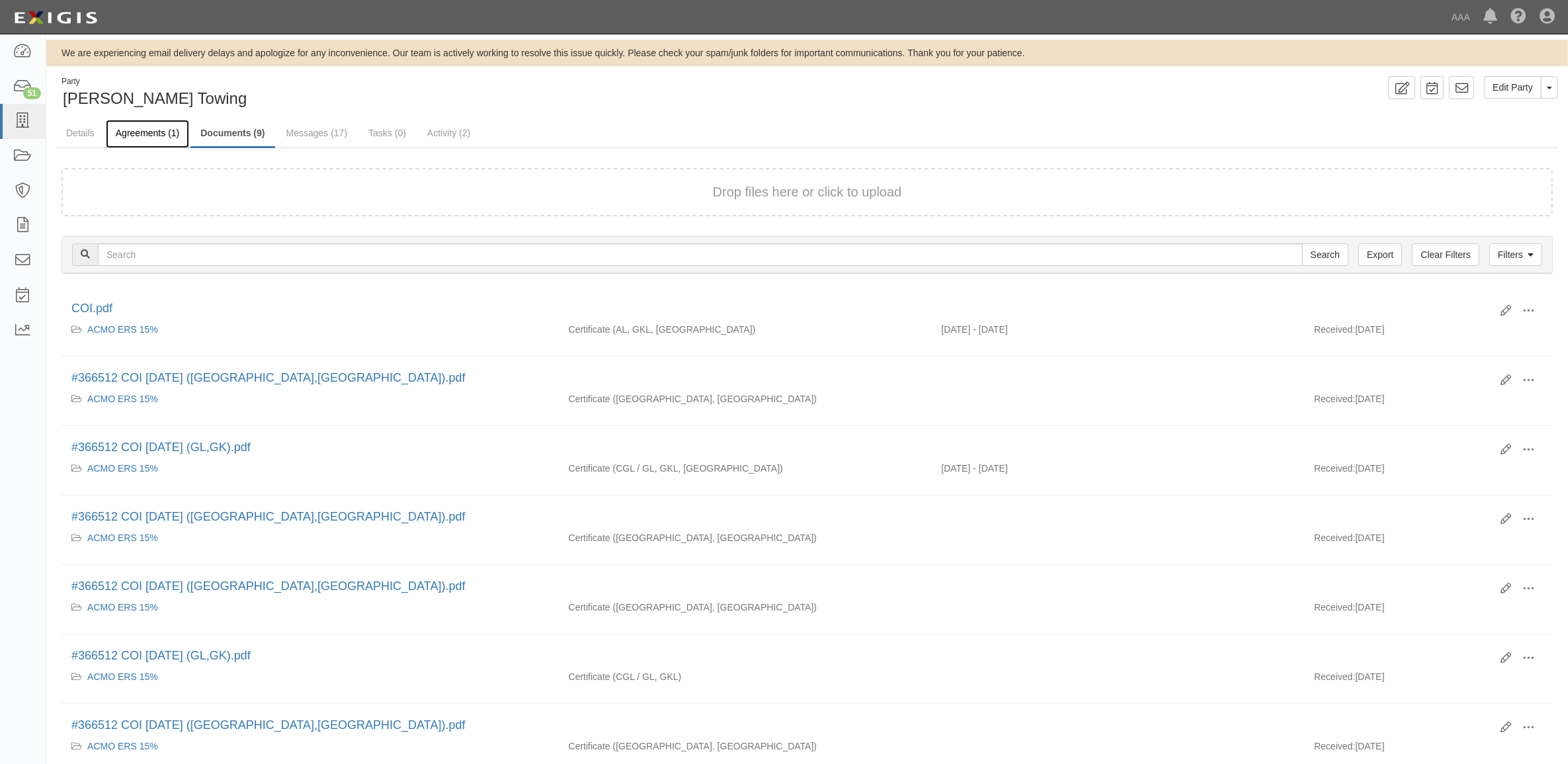
click at [160, 130] on link "Agreements (1)" at bounding box center [148, 134] width 84 height 29
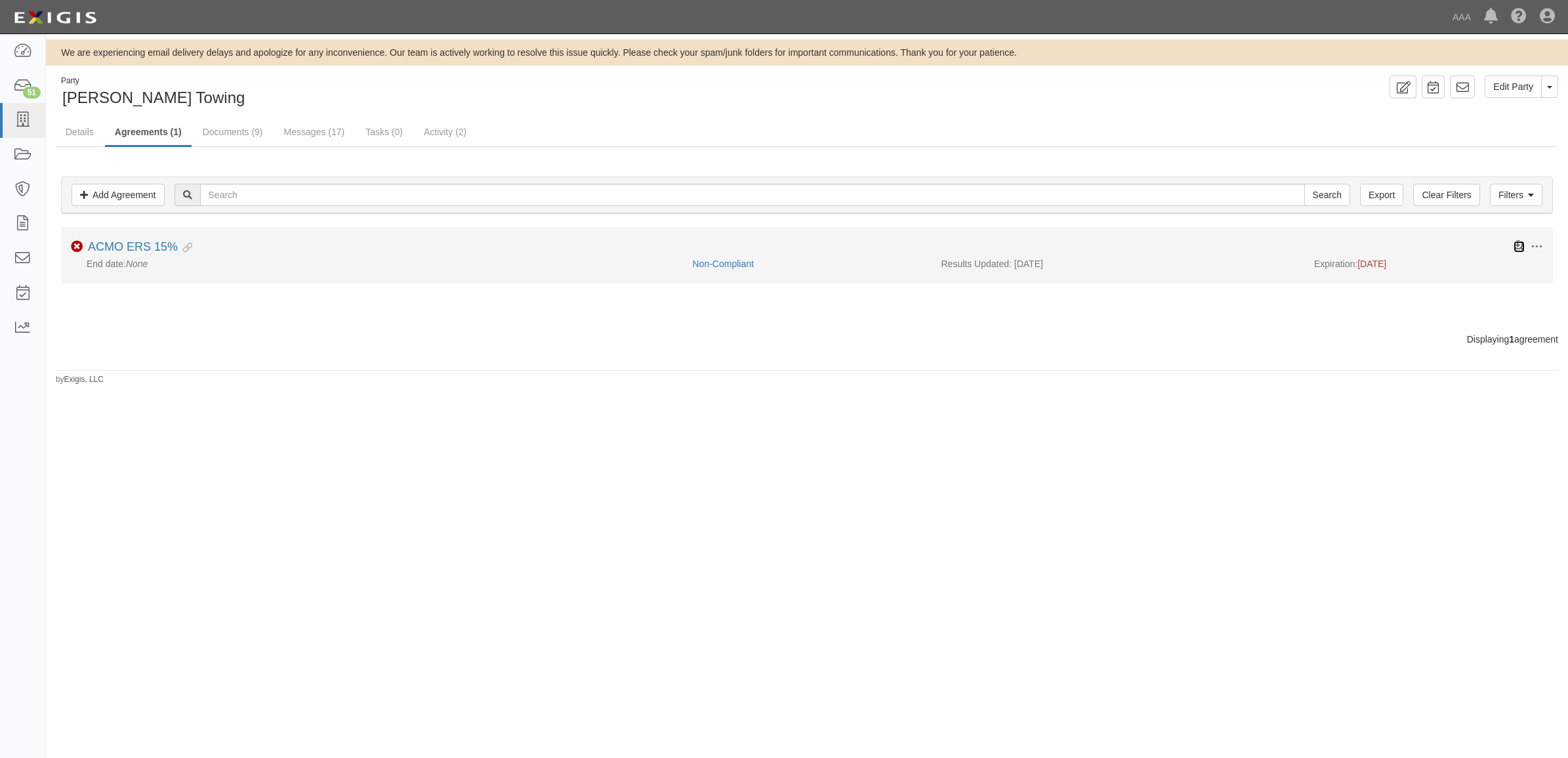
click at [1516, 245] on icon at bounding box center [1519, 246] width 11 height 11
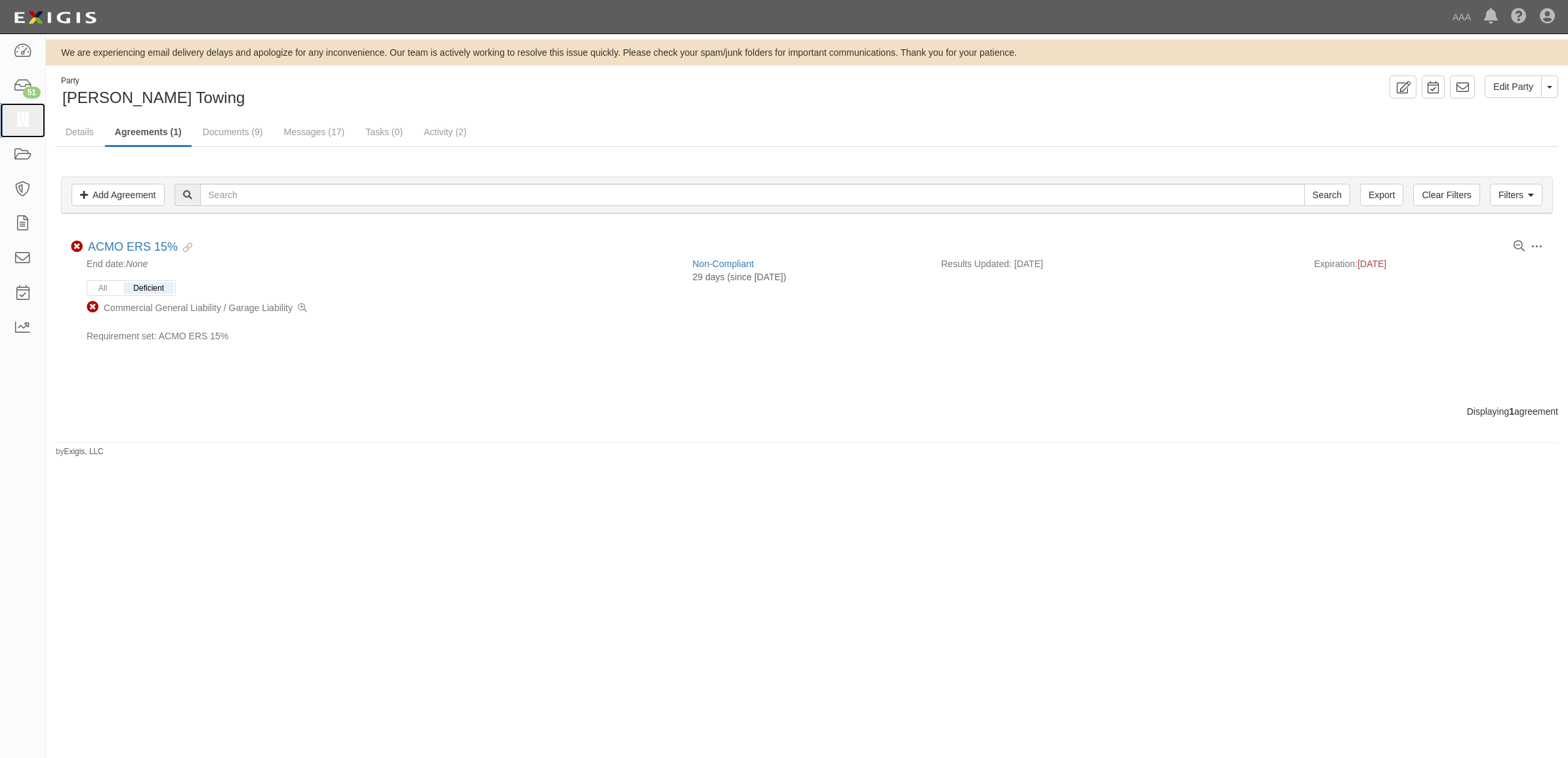
click at [33, 119] on link at bounding box center [22, 120] width 46 height 35
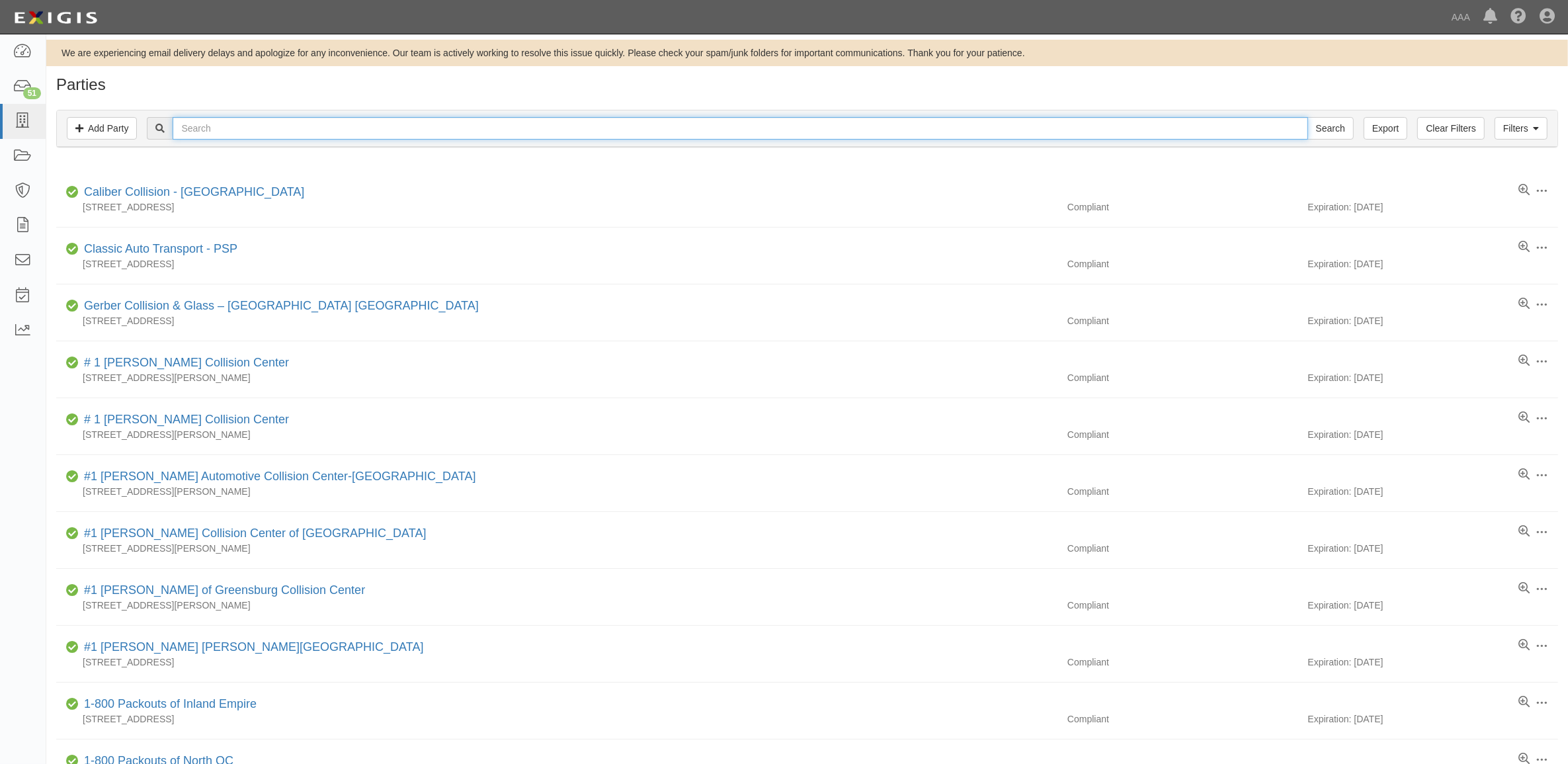
click at [204, 126] on input "text" at bounding box center [740, 129] width 1135 height 23
type input "W"
type input "366512"
click at [1308, 117] on input "Search" at bounding box center [1330, 129] width 46 height 23
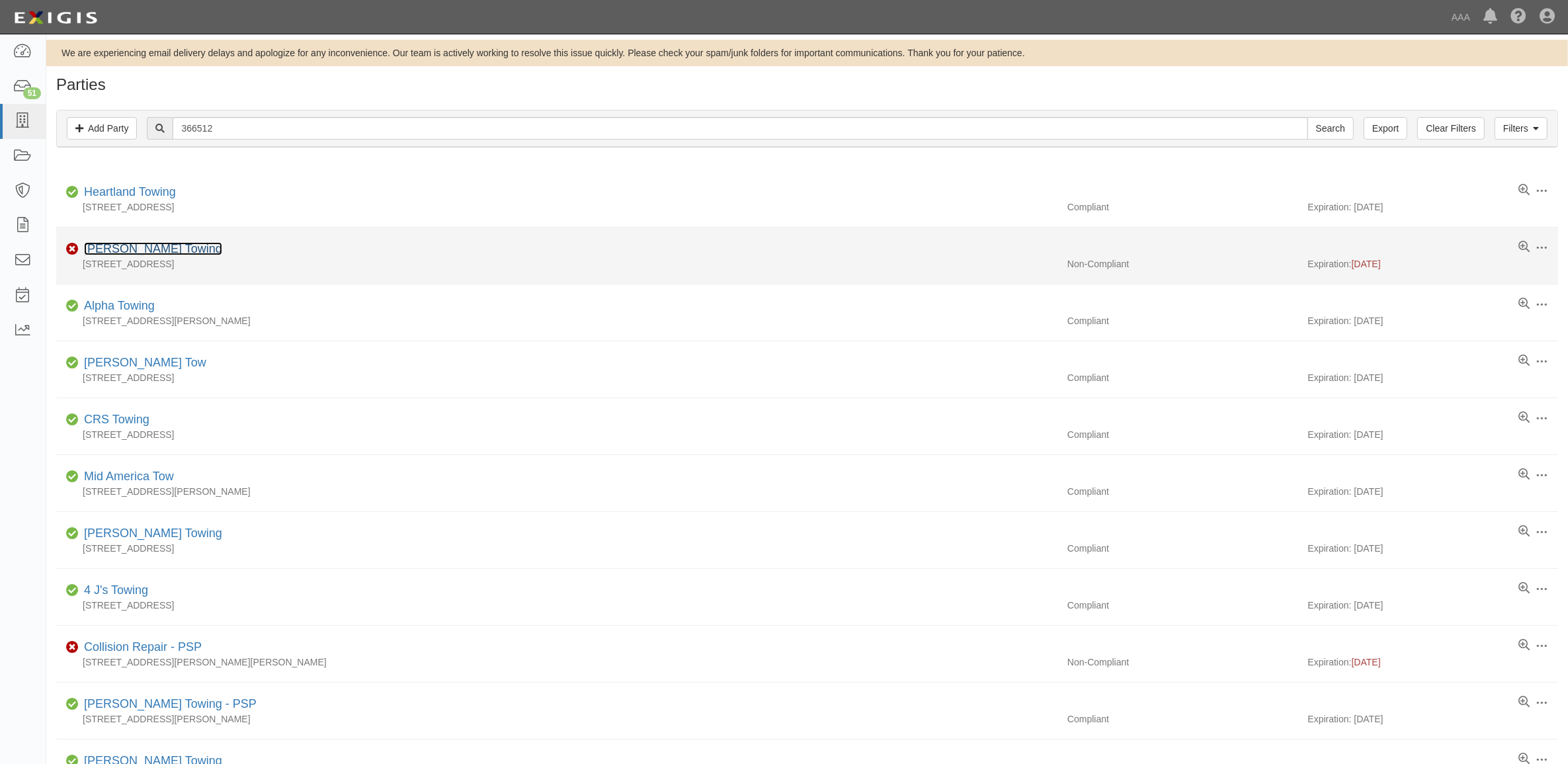
click at [160, 247] on link "[PERSON_NAME] Towing" at bounding box center [154, 249] width 139 height 14
